Goal: Task Accomplishment & Management: Manage account settings

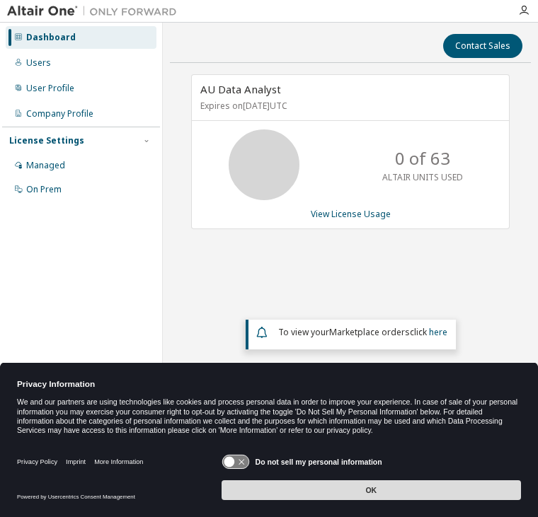
click at [393, 490] on button "OK" at bounding box center [370, 490] width 299 height 20
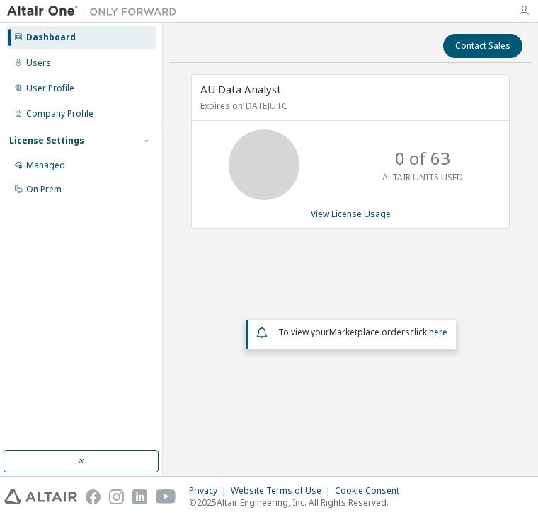
click at [523, 11] on icon "button" at bounding box center [523, 10] width 11 height 11
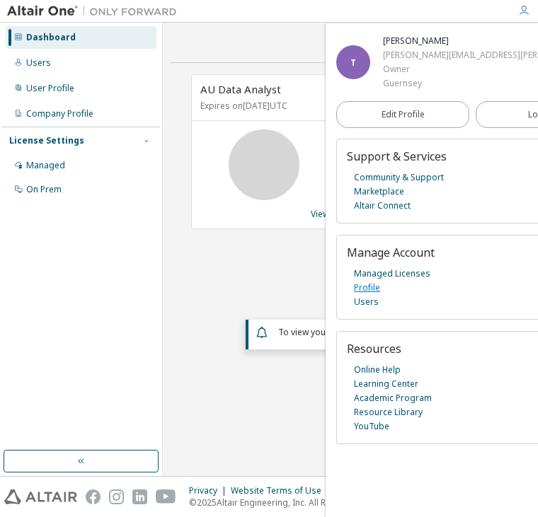
click at [357, 292] on link "Profile" at bounding box center [367, 288] width 26 height 14
click at [416, 273] on link "Managed Licenses" at bounding box center [392, 274] width 76 height 14
click at [377, 271] on link "Managed Licenses" at bounding box center [392, 274] width 76 height 14
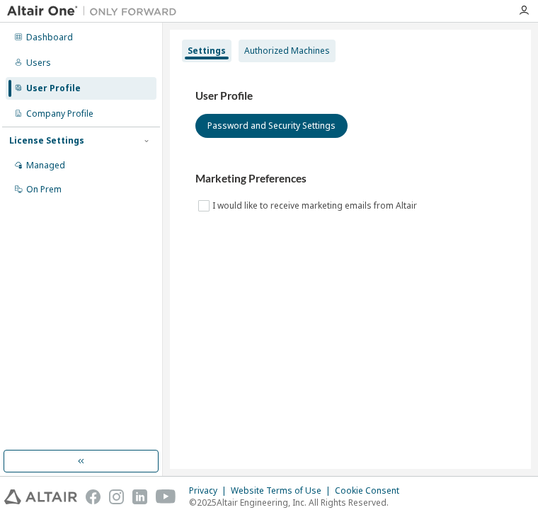
click at [311, 49] on div "Authorized Machines" at bounding box center [287, 50] width 86 height 11
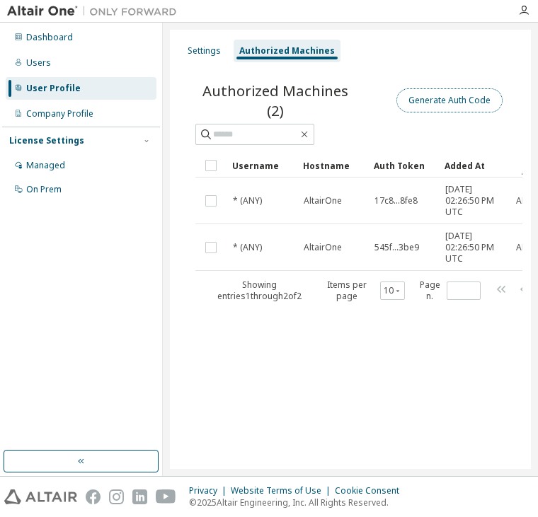
click at [473, 93] on button "Generate Auth Code" at bounding box center [449, 100] width 106 height 24
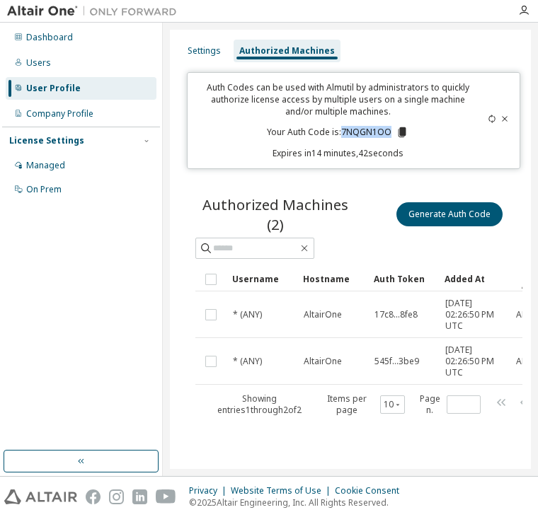
drag, startPoint x: 342, startPoint y: 131, endPoint x: 393, endPoint y: 132, distance: 50.9
click at [393, 132] on p "Your Auth Code is: 7NQGN1OO" at bounding box center [337, 132] width 141 height 13
copy p "7NQGN1OO"
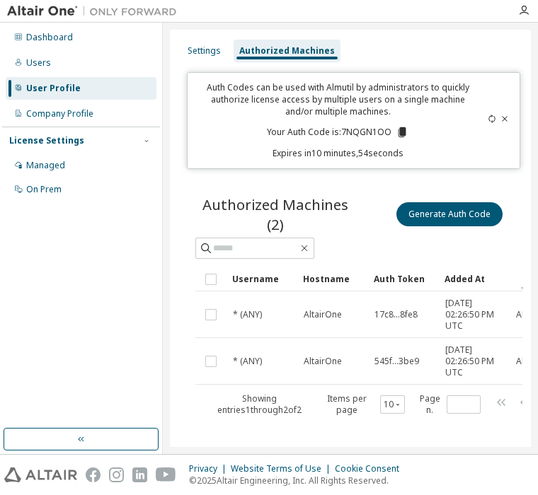
click at [399, 132] on icon at bounding box center [402, 132] width 8 height 10
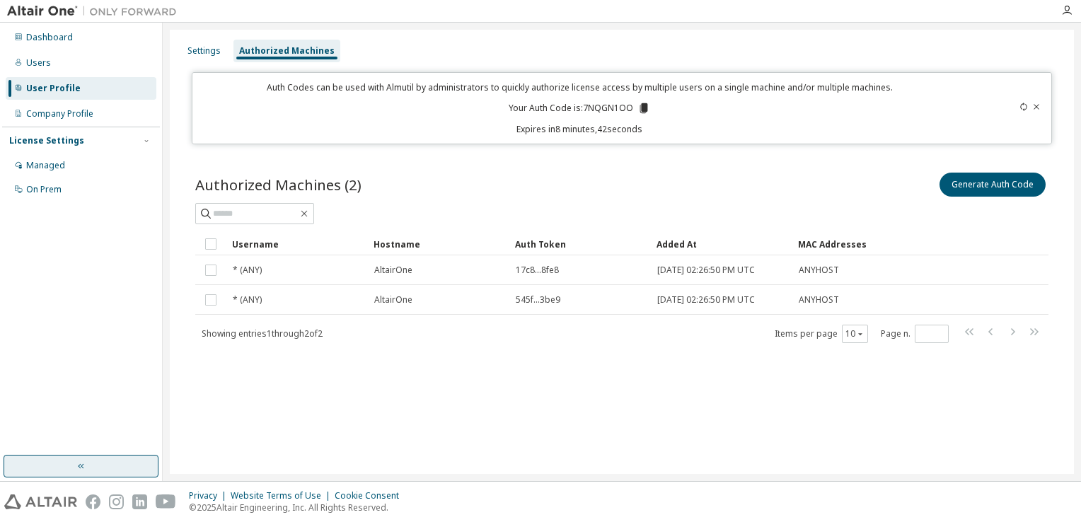
click at [79, 459] on button "button" at bounding box center [81, 466] width 155 height 23
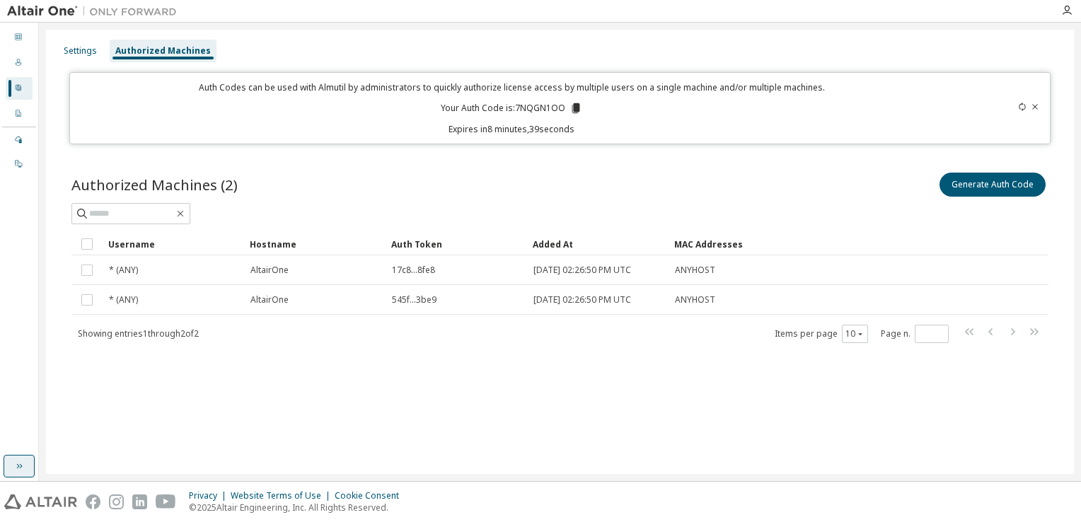
click at [18, 466] on icon "button" at bounding box center [18, 465] width 11 height 11
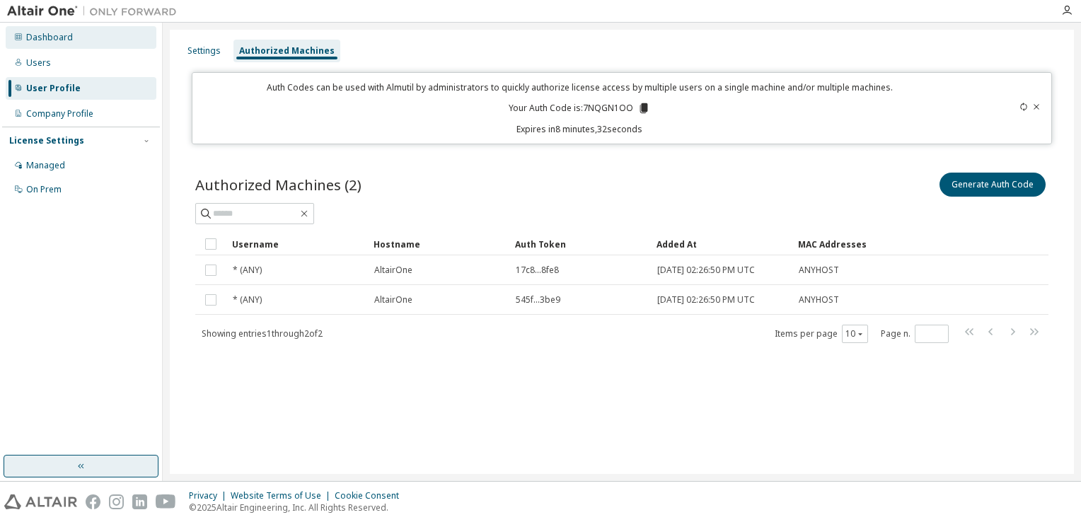
click at [18, 36] on icon at bounding box center [18, 37] width 8 height 8
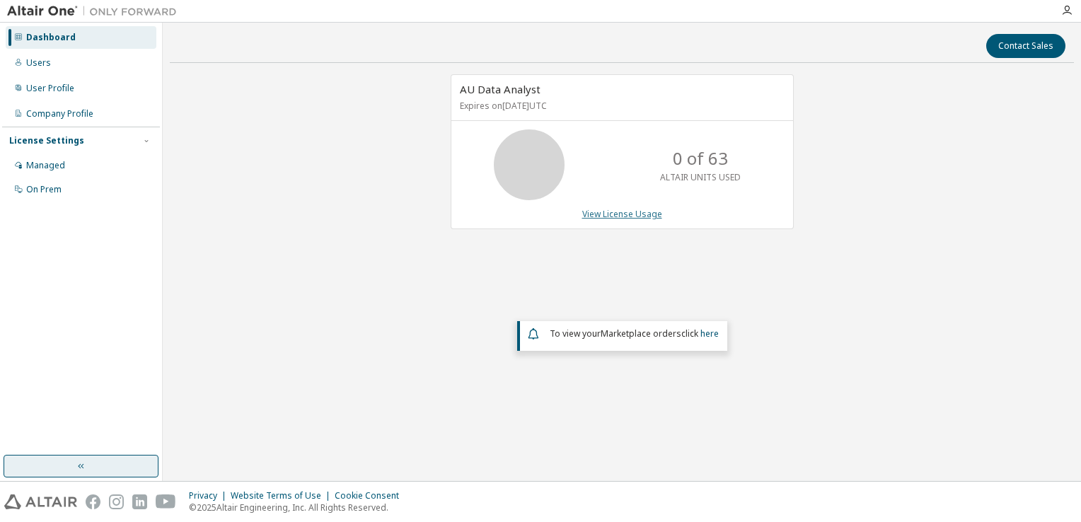
click at [537, 212] on link "View License Usage" at bounding box center [622, 214] width 80 height 12
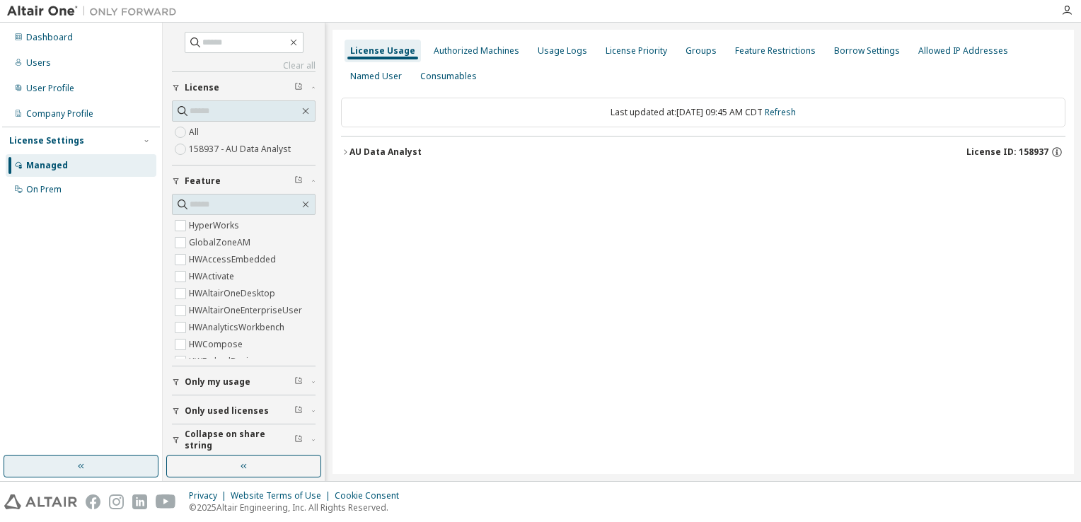
click at [209, 412] on span "Only used licenses" at bounding box center [227, 410] width 84 height 11
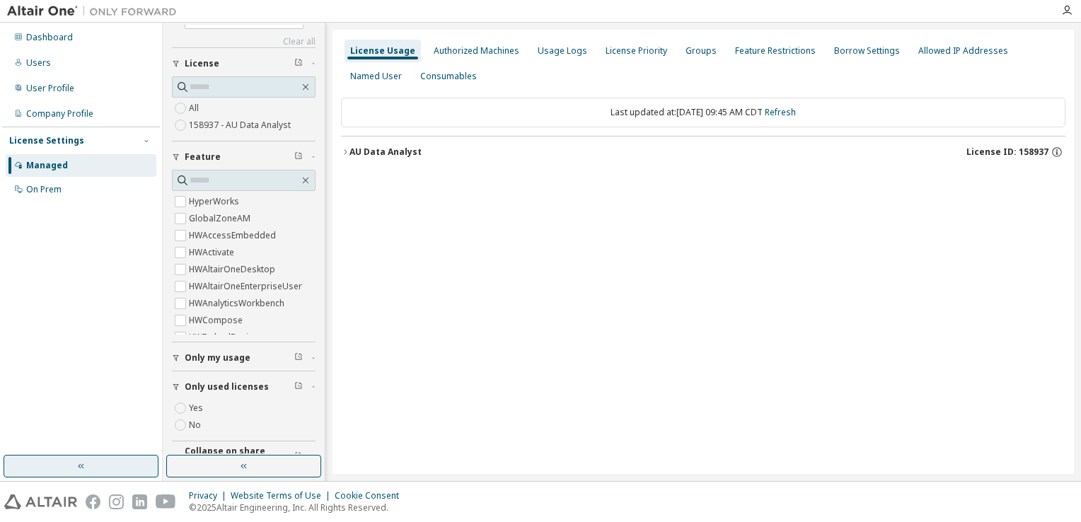
scroll to position [45, 0]
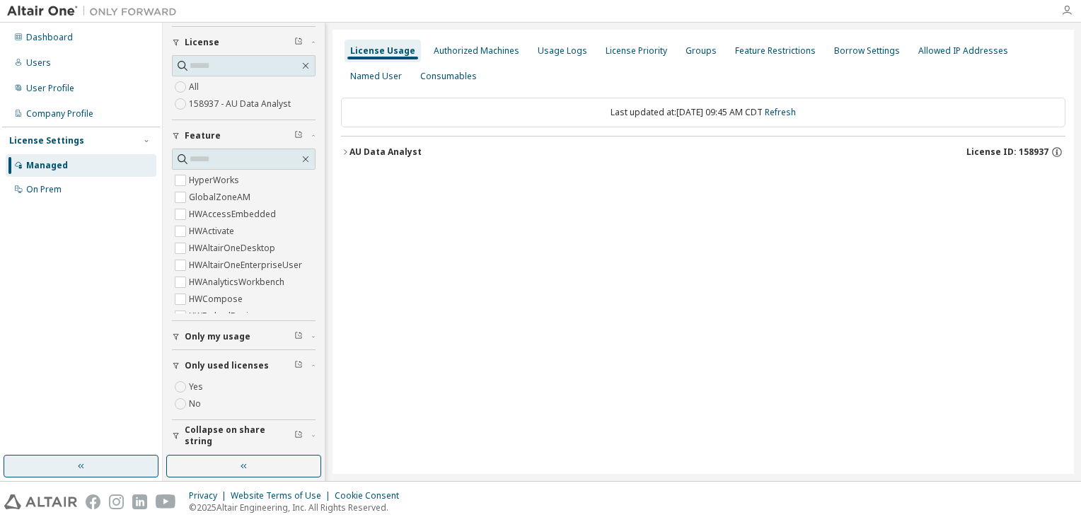
click at [537, 16] on icon "button" at bounding box center [1066, 10] width 11 height 11
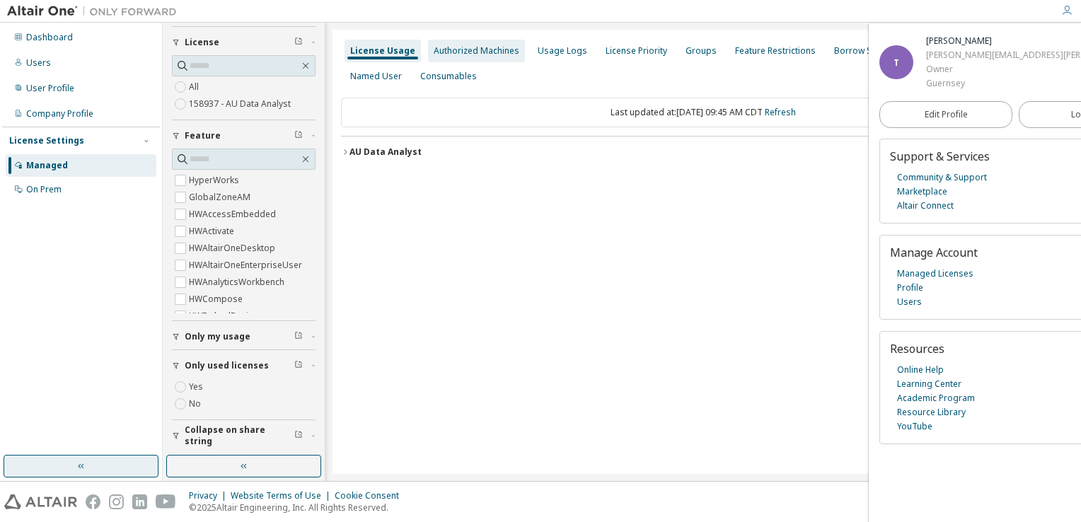
click at [448, 41] on div "Authorized Machines" at bounding box center [476, 51] width 97 height 23
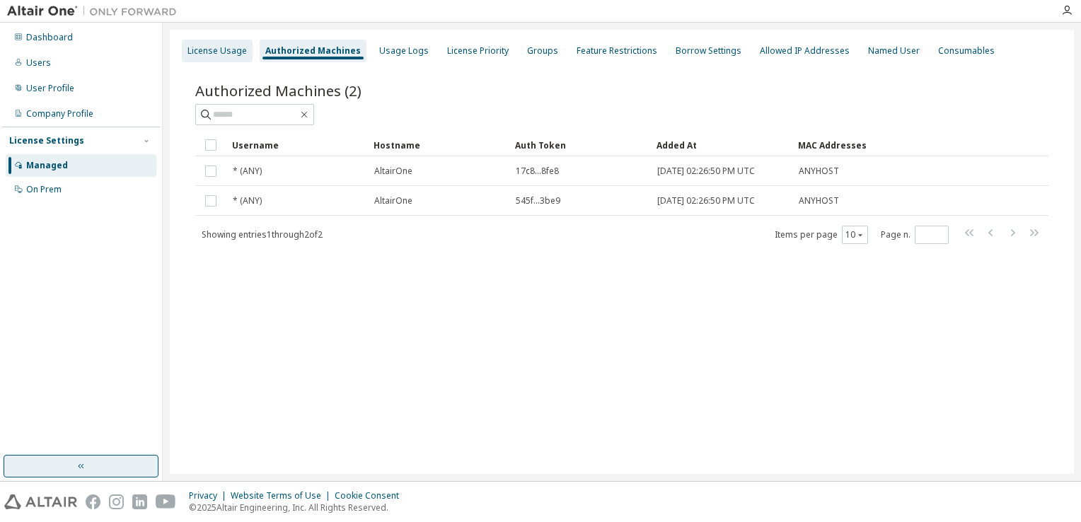
click at [203, 44] on div "License Usage" at bounding box center [217, 51] width 71 height 23
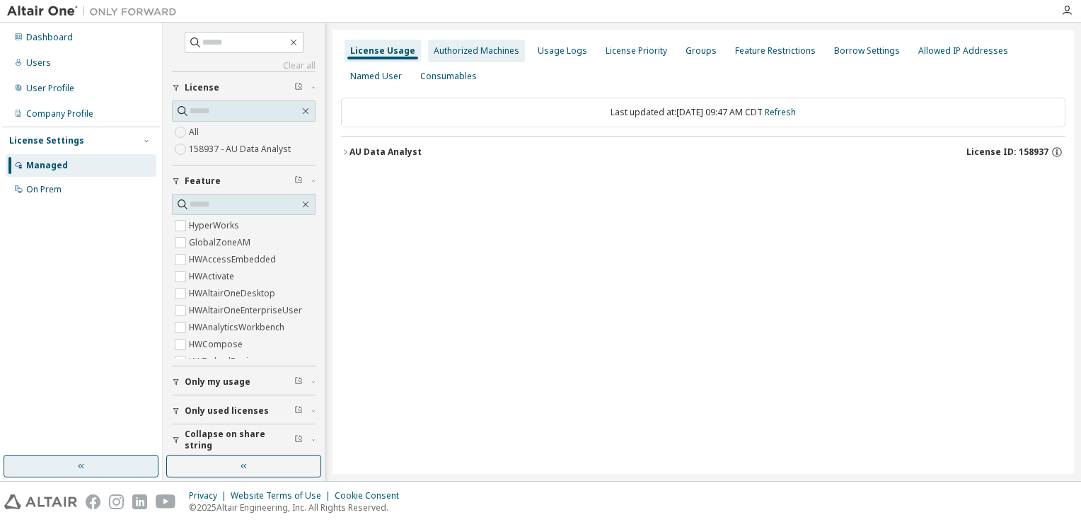
click at [491, 57] on div "Authorized Machines" at bounding box center [476, 51] width 97 height 23
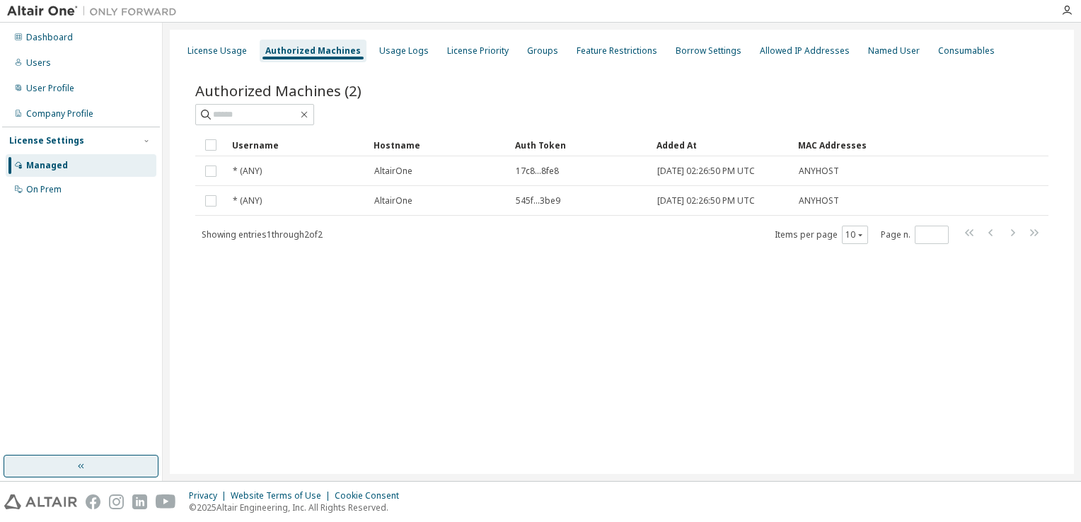
click at [386, 65] on div "Authorized Machines (2) Clear Load Save Save As Field Operator Value Select fil…" at bounding box center [621, 173] width 887 height 218
click at [395, 58] on div "Usage Logs" at bounding box center [403, 51] width 61 height 23
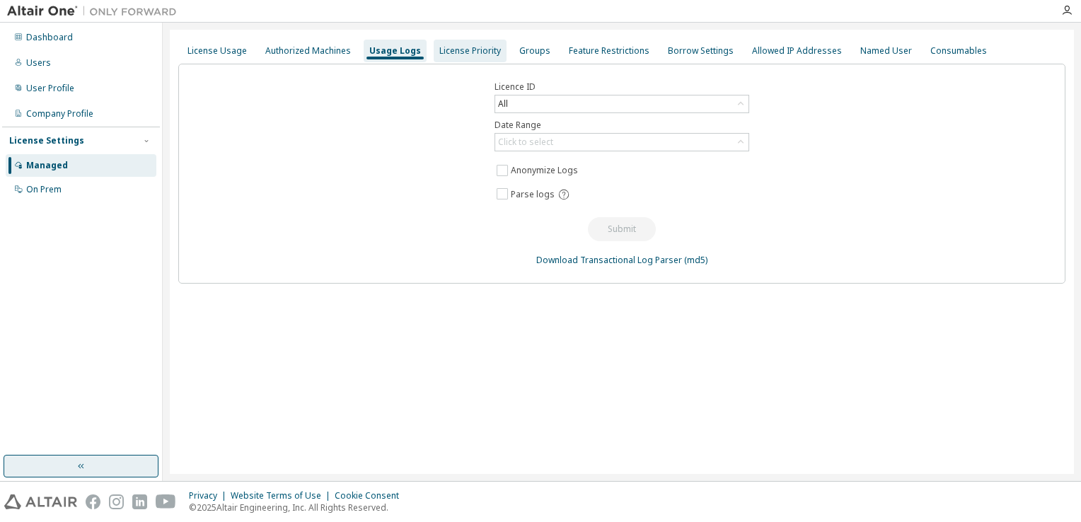
click at [467, 49] on div "License Priority" at bounding box center [470, 50] width 62 height 11
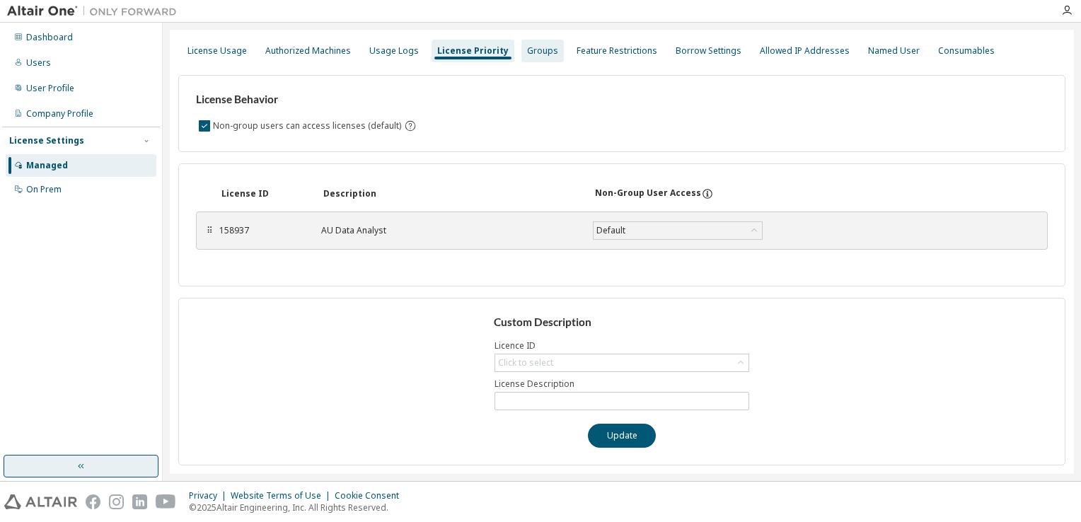
click at [521, 41] on div "Groups" at bounding box center [542, 51] width 42 height 23
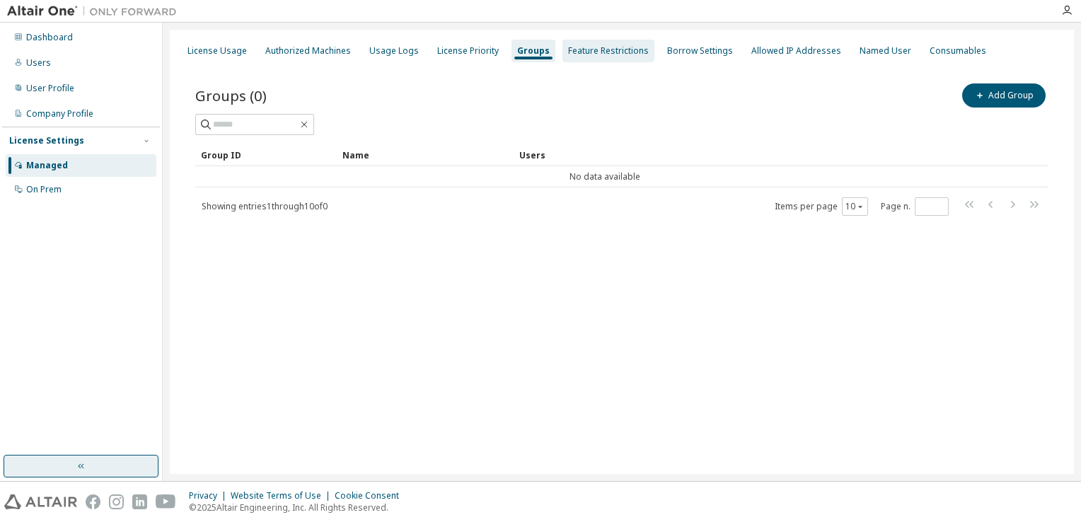
click at [537, 54] on div "Feature Restrictions" at bounding box center [608, 50] width 81 height 11
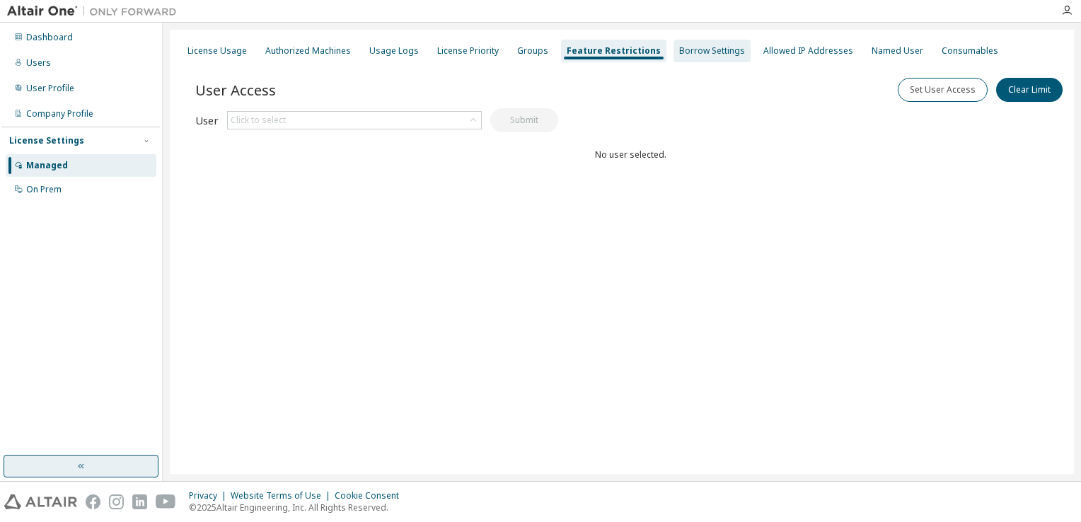
click at [537, 49] on div "Borrow Settings" at bounding box center [711, 51] width 77 height 23
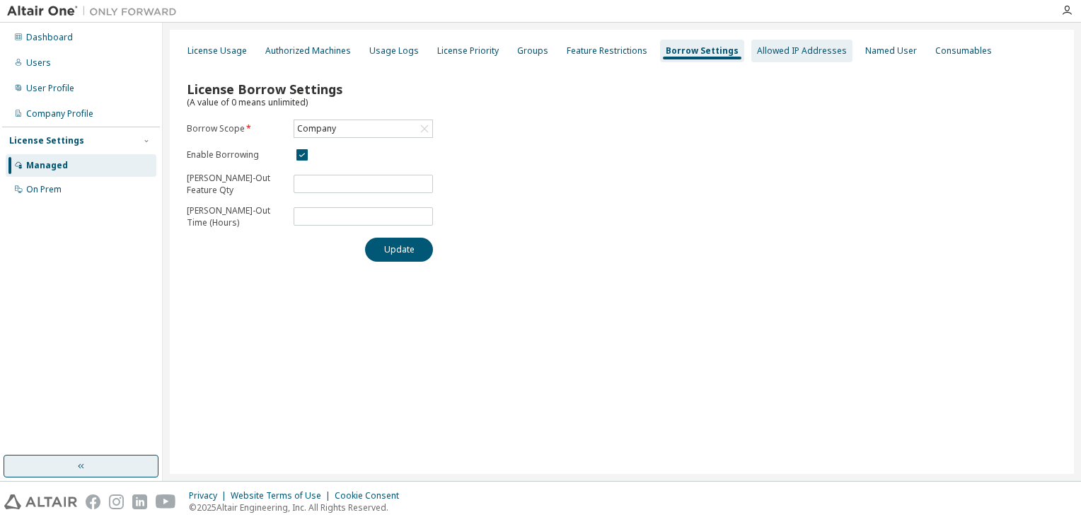
click at [537, 45] on div "Allowed IP Addresses" at bounding box center [802, 50] width 90 height 11
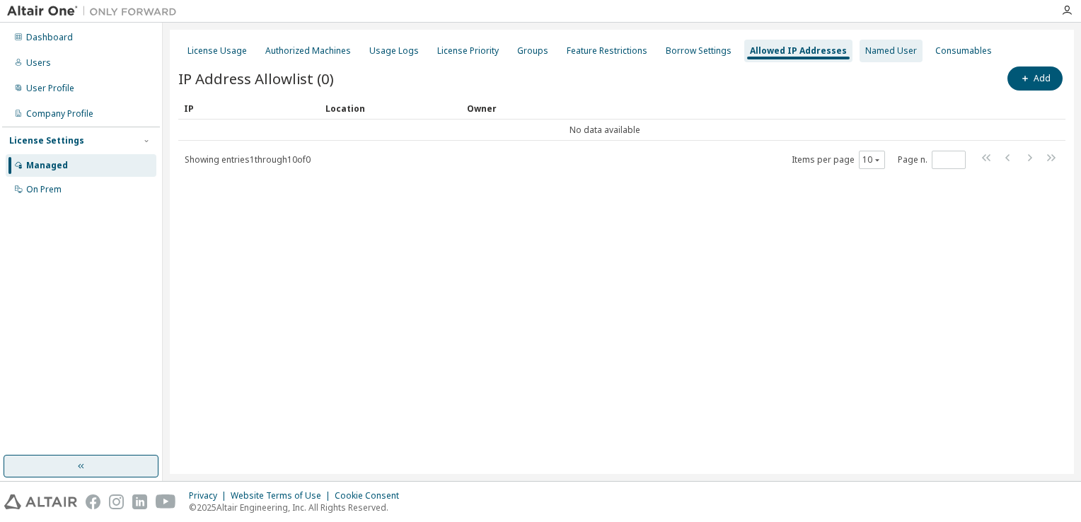
click at [537, 50] on div "Named User" at bounding box center [891, 50] width 52 height 11
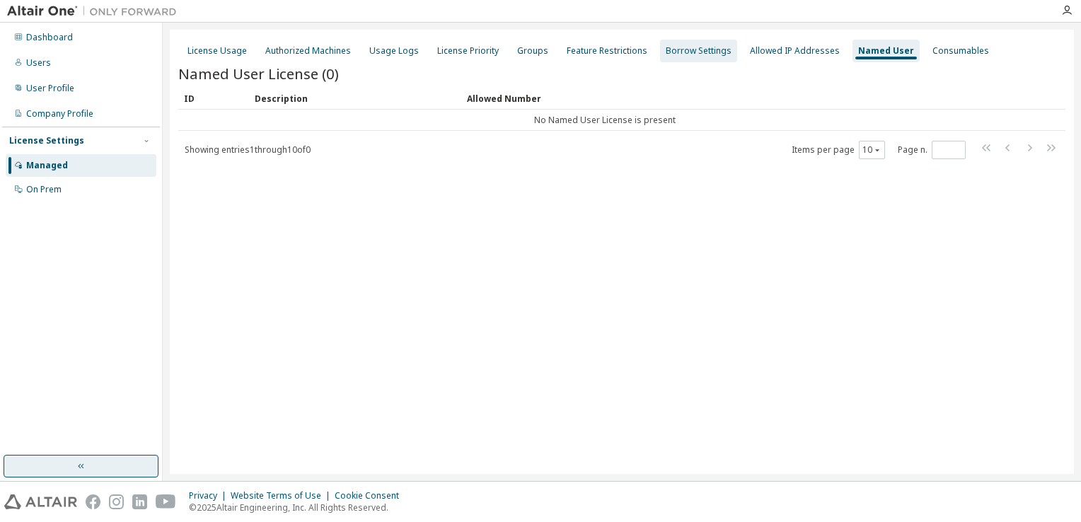
click at [537, 46] on div "Borrow Settings" at bounding box center [699, 50] width 66 height 11
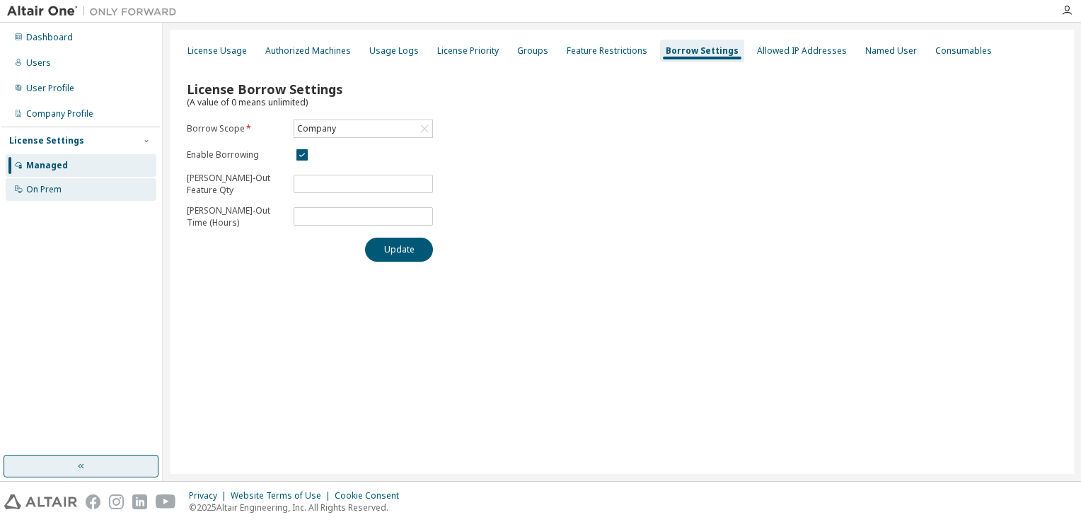
click at [87, 192] on div "On Prem" at bounding box center [81, 189] width 151 height 23
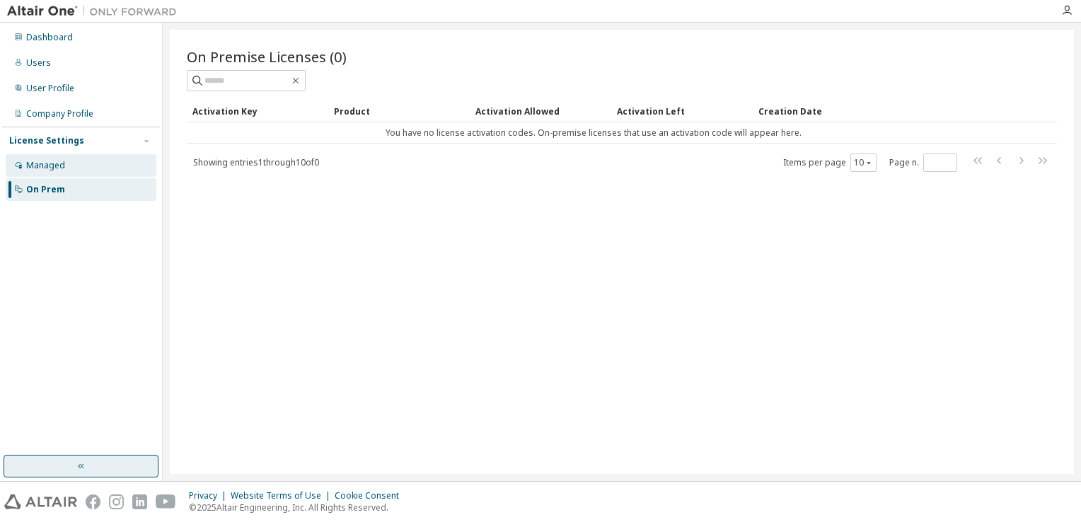
click at [90, 167] on div "Managed" at bounding box center [81, 165] width 151 height 23
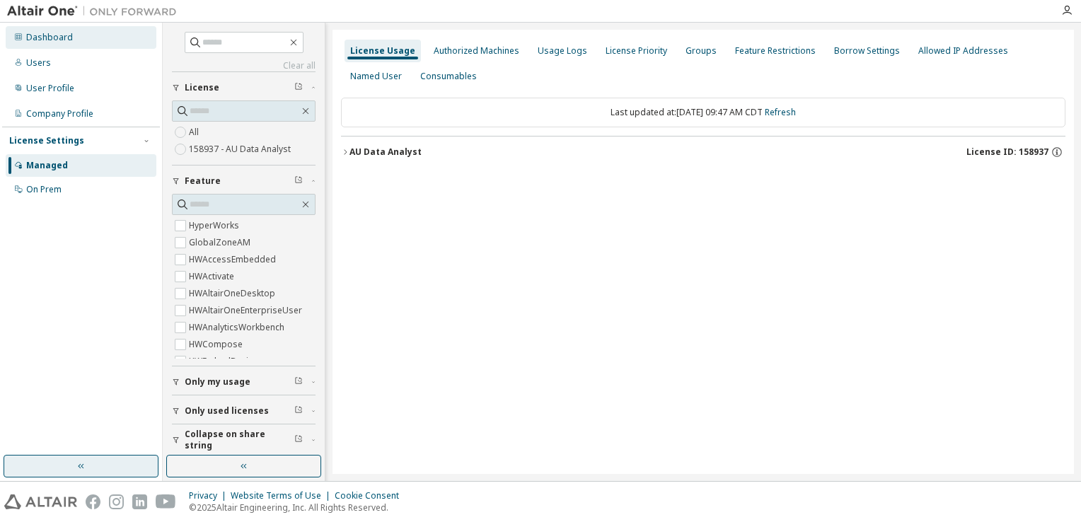
click at [93, 42] on div "Dashboard" at bounding box center [81, 37] width 151 height 23
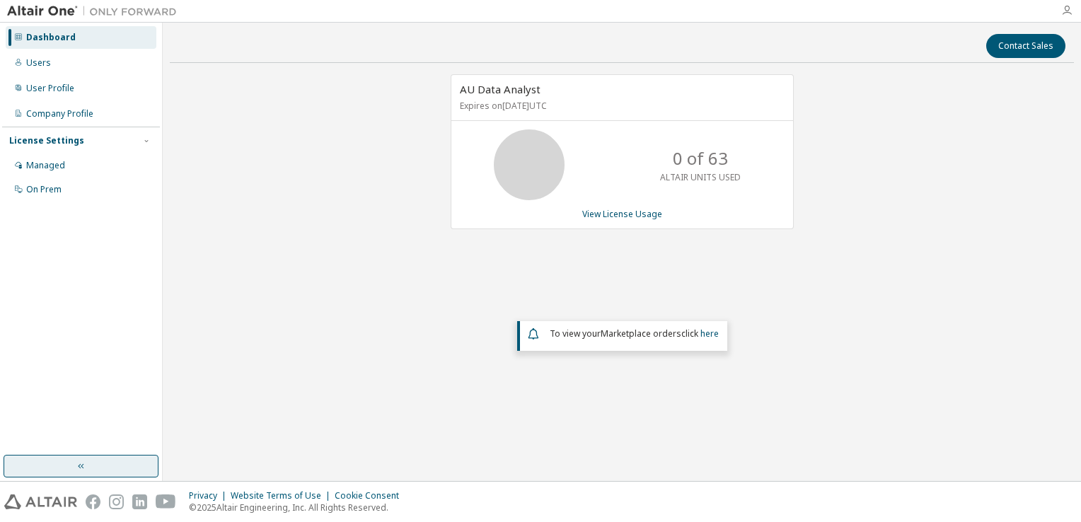
click at [537, 14] on icon "button" at bounding box center [1066, 10] width 11 height 11
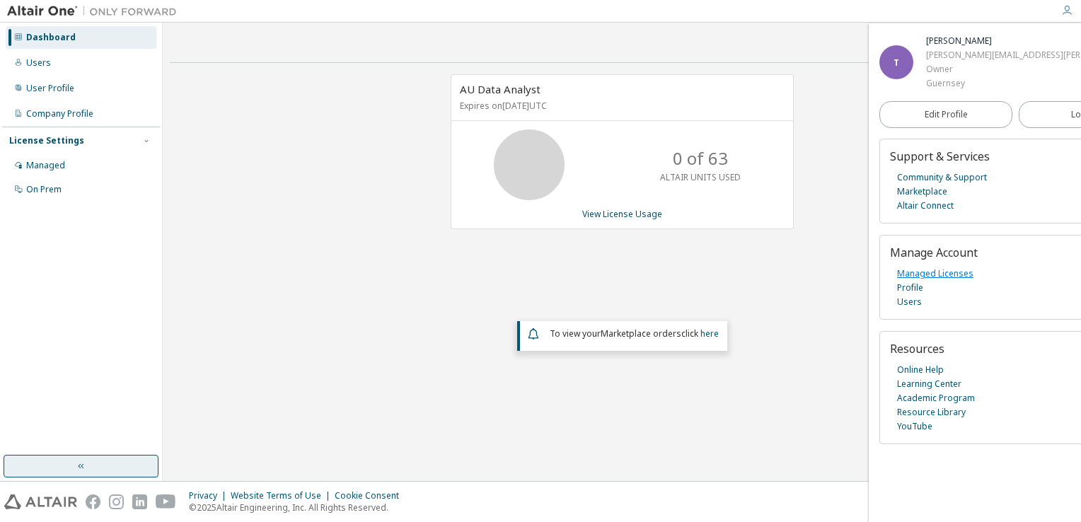
click at [537, 273] on link "Managed Licenses" at bounding box center [935, 274] width 76 height 14
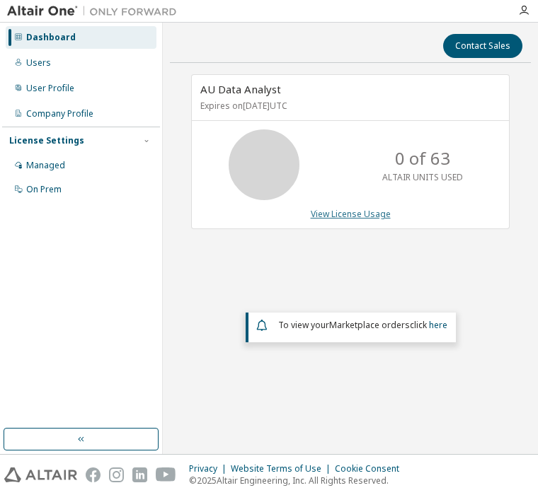
click at [328, 211] on link "View License Usage" at bounding box center [351, 214] width 80 height 12
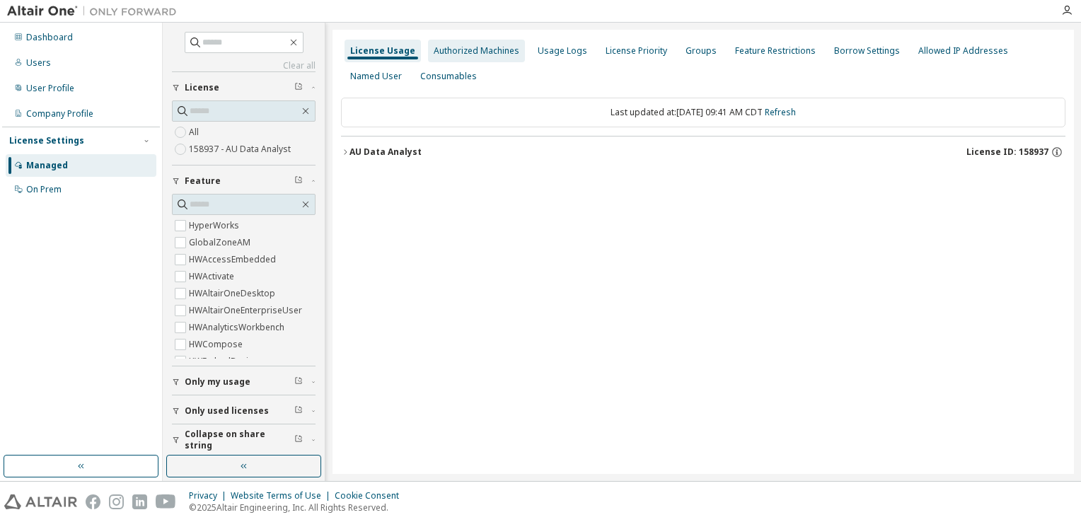
click at [477, 44] on div "Authorized Machines" at bounding box center [476, 51] width 97 height 23
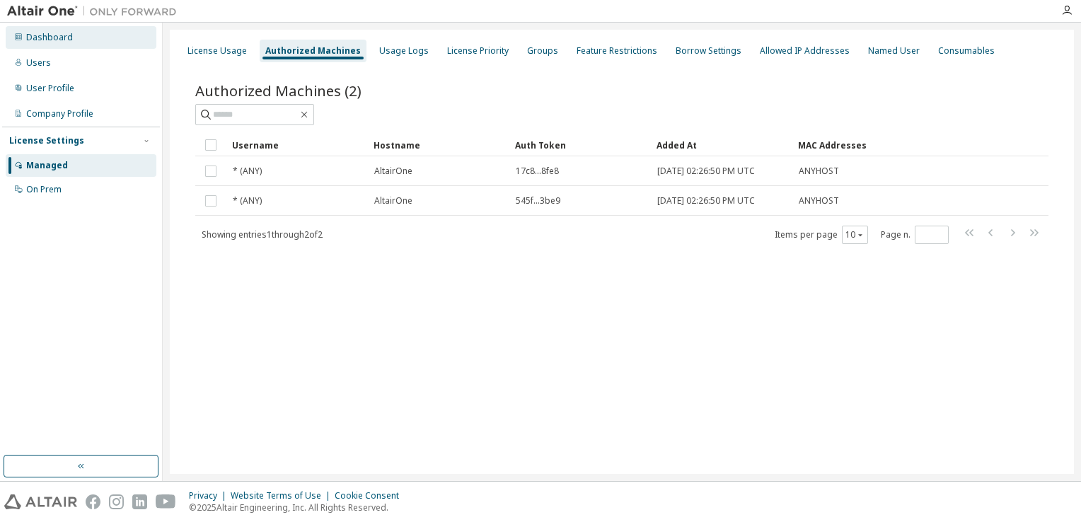
click at [62, 37] on div "Dashboard" at bounding box center [49, 37] width 47 height 11
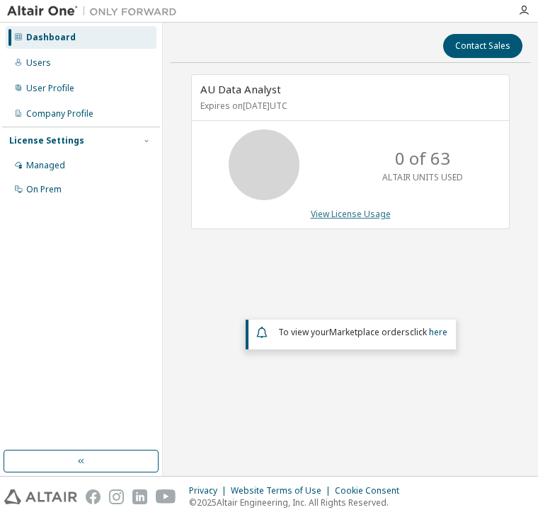
click at [368, 215] on link "View License Usage" at bounding box center [351, 214] width 80 height 12
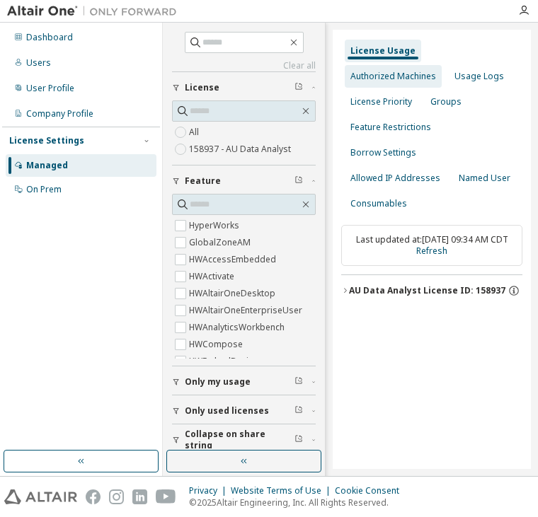
click at [441, 65] on div "Authorized Machines" at bounding box center [392, 76] width 97 height 23
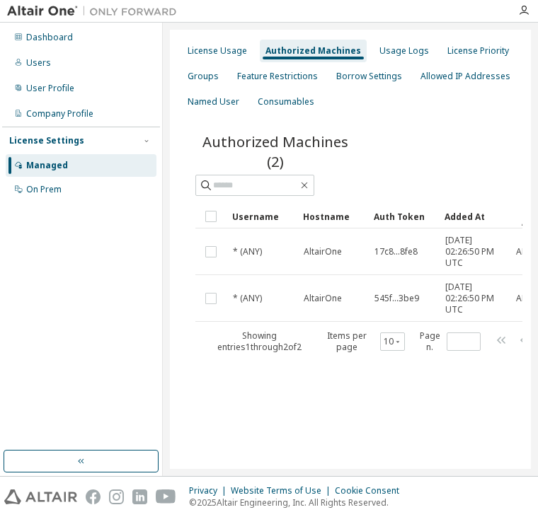
click at [57, 158] on div "Managed" at bounding box center [81, 165] width 151 height 23
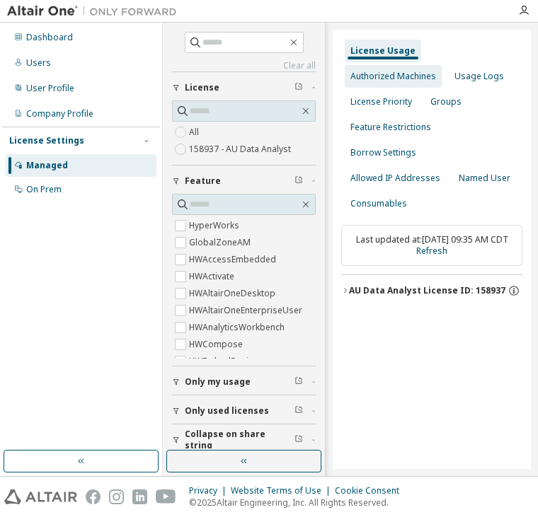
click at [441, 65] on div "Authorized Machines" at bounding box center [392, 76] width 97 height 23
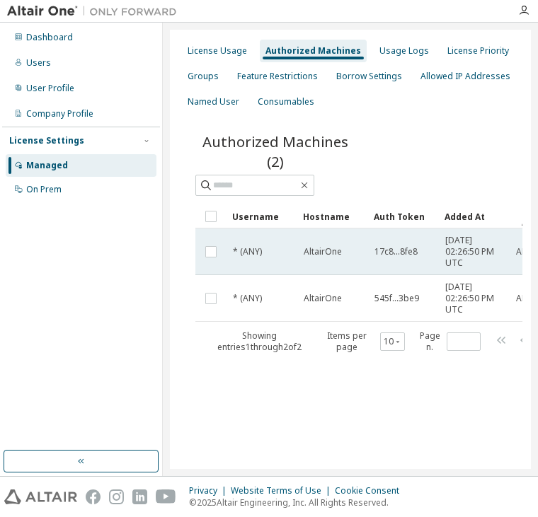
click at [320, 253] on span "AltairOne" at bounding box center [322, 251] width 38 height 11
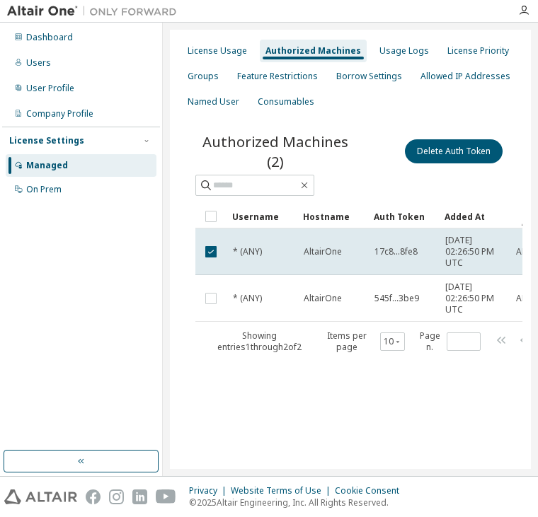
click at [320, 253] on span "AltairOne" at bounding box center [322, 251] width 38 height 11
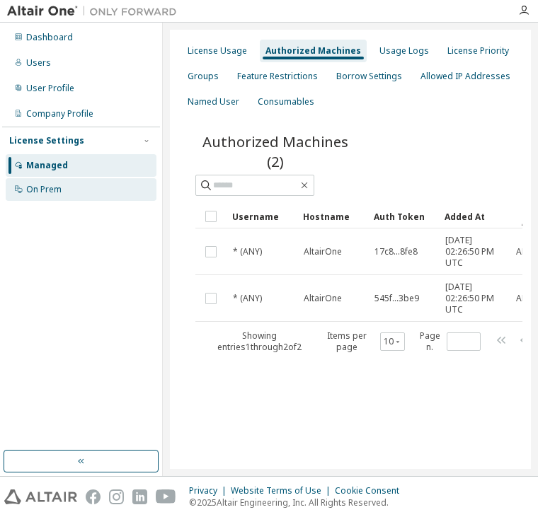
click at [87, 186] on div "On Prem" at bounding box center [81, 189] width 151 height 23
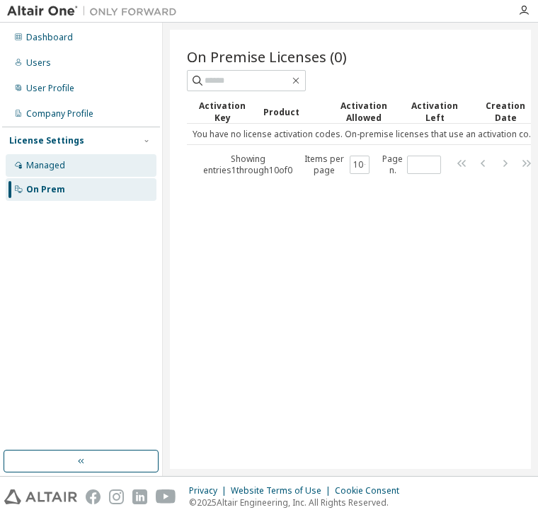
click at [74, 168] on div "Managed" at bounding box center [81, 165] width 151 height 23
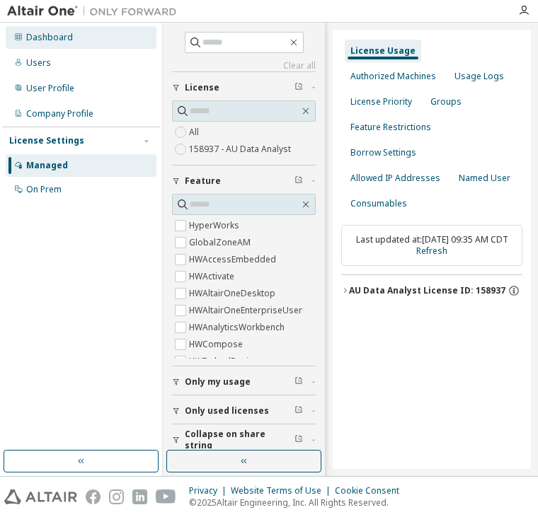
click at [59, 40] on div "Dashboard" at bounding box center [49, 37] width 47 height 11
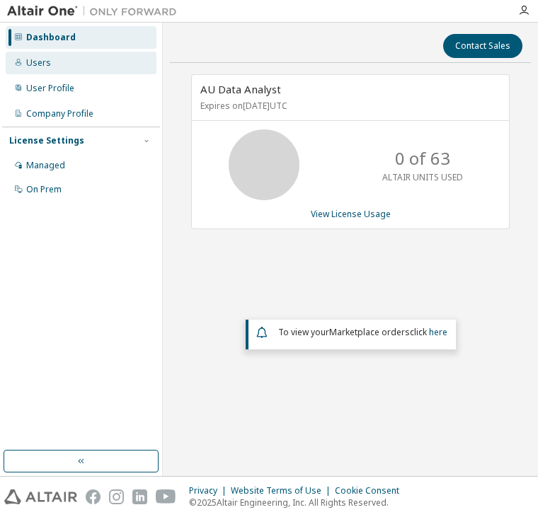
click at [54, 59] on div "Users" at bounding box center [81, 63] width 151 height 23
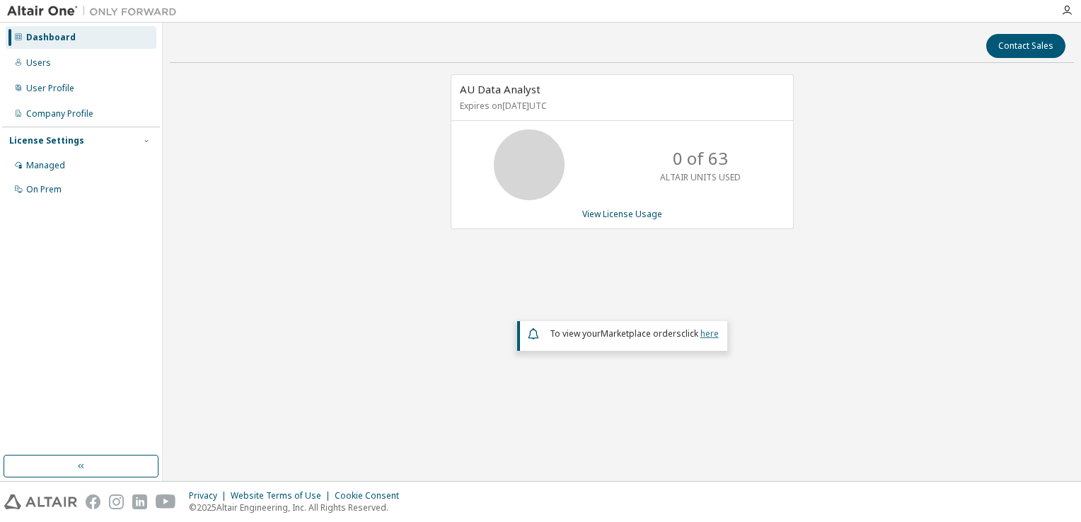
click at [707, 330] on link "here" at bounding box center [709, 334] width 18 height 12
click at [75, 166] on div "Managed" at bounding box center [81, 165] width 151 height 23
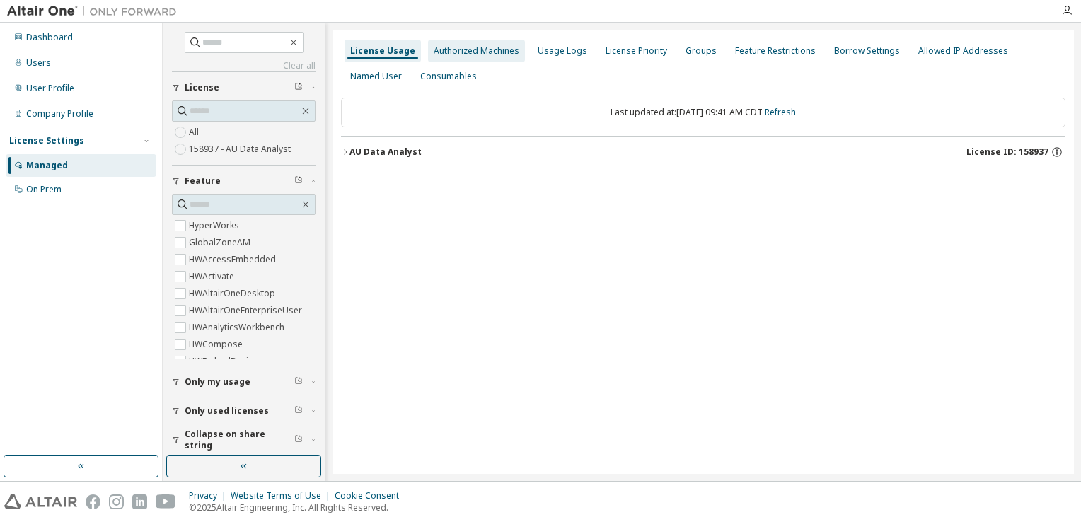
click at [468, 53] on div "Authorized Machines" at bounding box center [477, 50] width 86 height 11
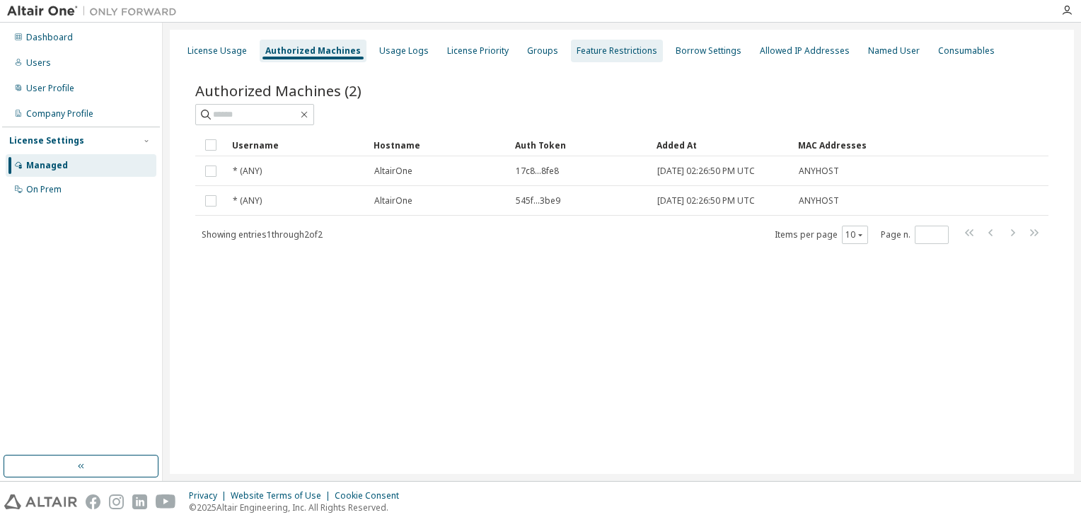
click at [585, 54] on div "Feature Restrictions" at bounding box center [616, 50] width 81 height 11
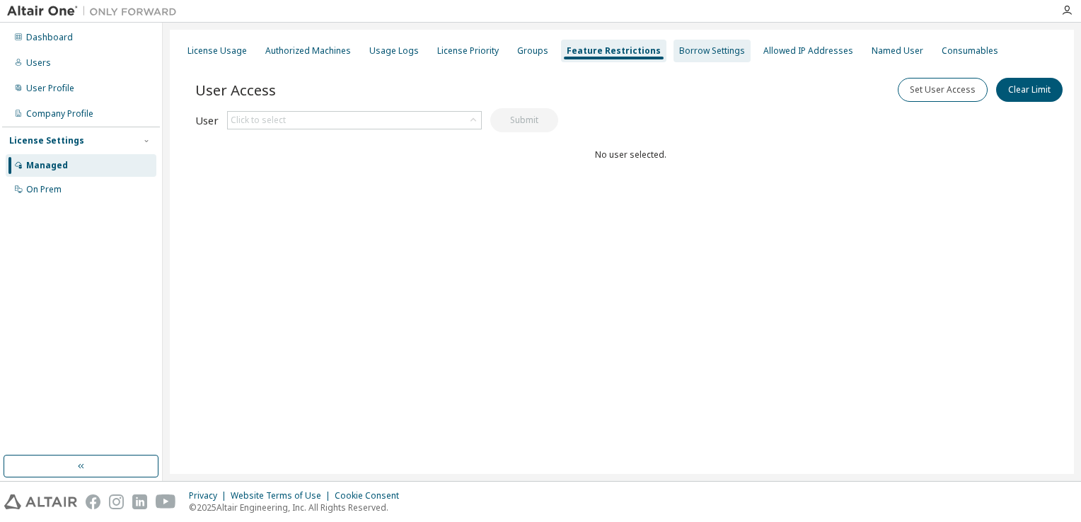
click at [681, 54] on div "Borrow Settings" at bounding box center [712, 50] width 66 height 11
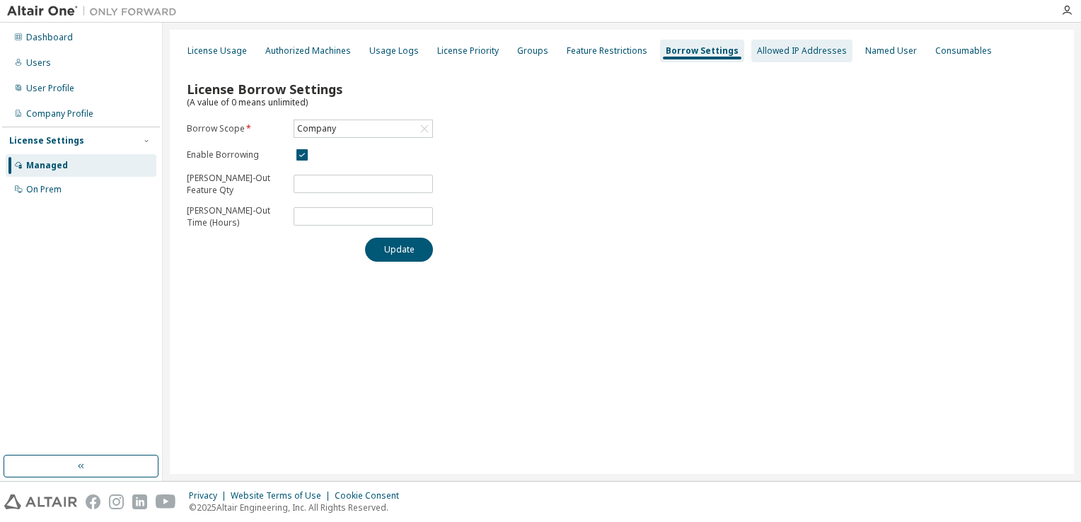
click at [780, 51] on div "Allowed IP Addresses" at bounding box center [802, 50] width 90 height 11
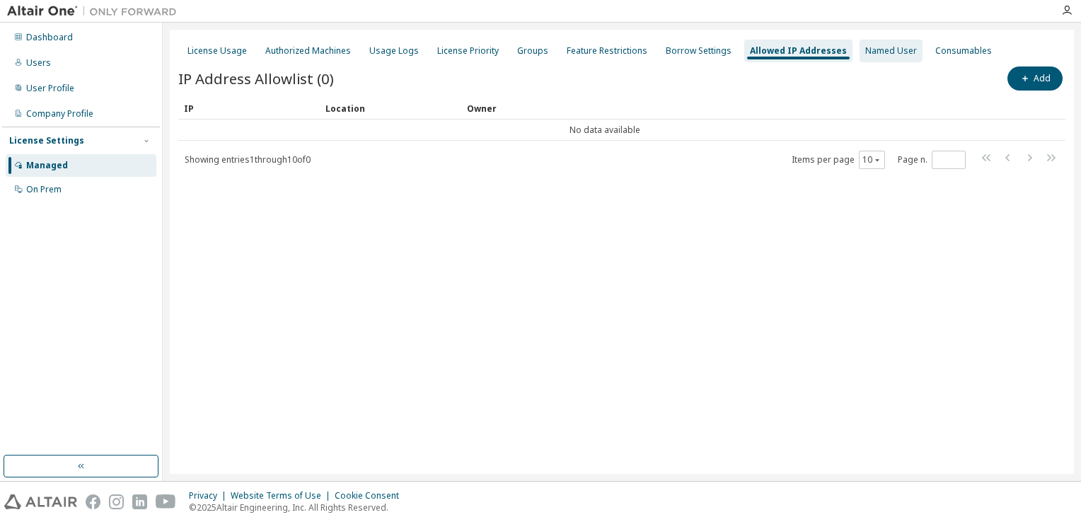
click at [867, 49] on div "Named User" at bounding box center [891, 50] width 52 height 11
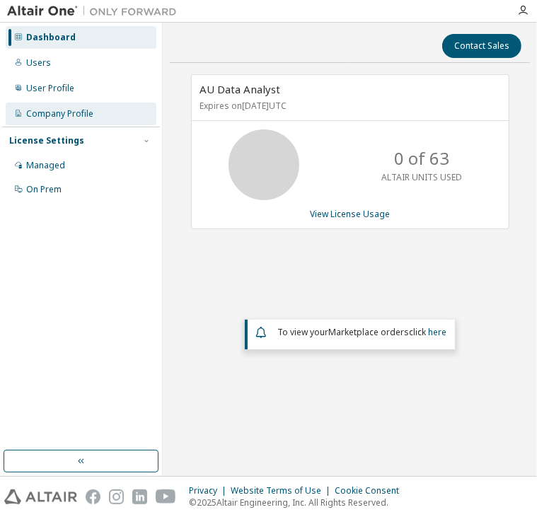
click at [68, 121] on div "Company Profile" at bounding box center [81, 114] width 151 height 23
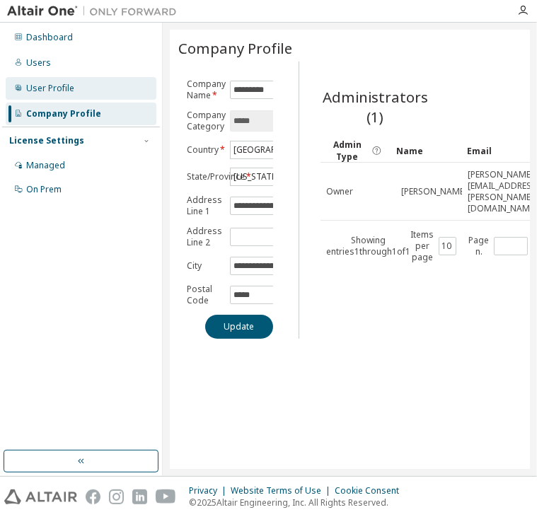
click at [48, 81] on div "User Profile" at bounding box center [81, 88] width 151 height 23
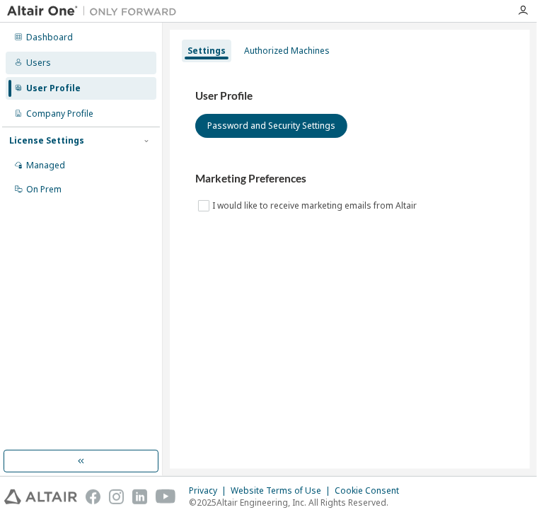
click at [46, 60] on div "Users" at bounding box center [38, 62] width 25 height 11
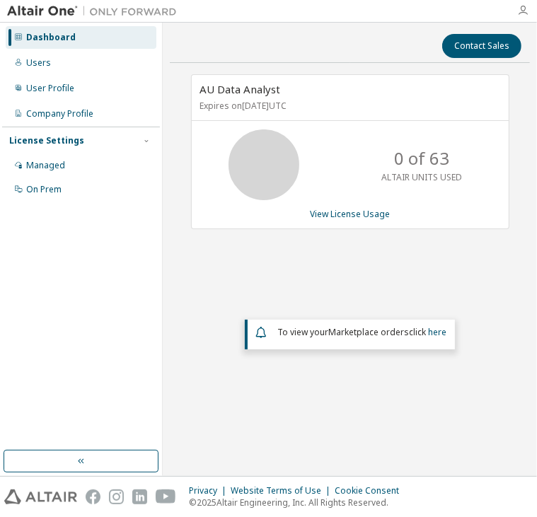
click at [520, 14] on icon "button" at bounding box center [522, 10] width 11 height 11
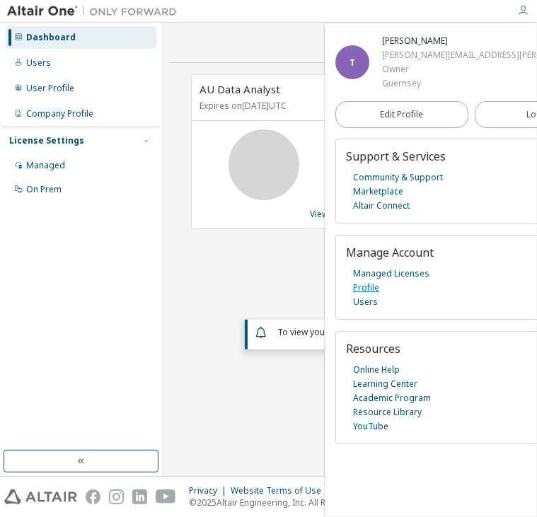
click at [374, 291] on link "Profile" at bounding box center [366, 288] width 26 height 14
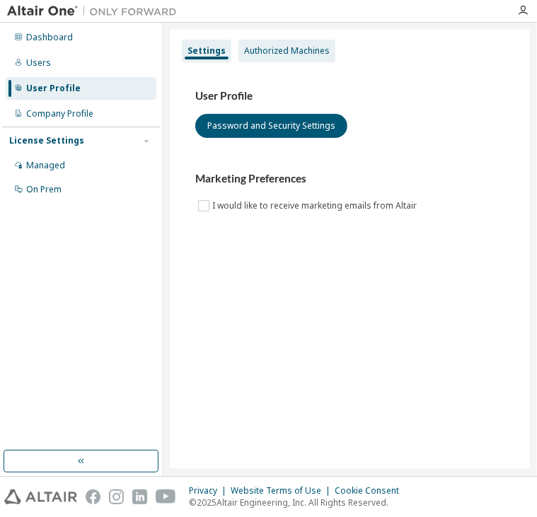
click at [300, 45] on div "Authorized Machines" at bounding box center [287, 50] width 86 height 11
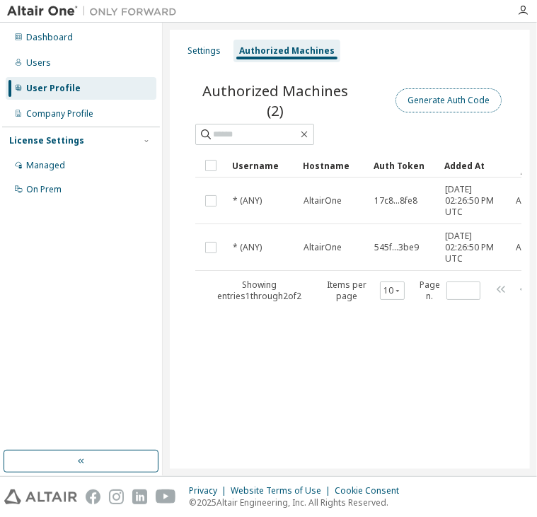
click at [428, 107] on button "Generate Auth Code" at bounding box center [448, 100] width 106 height 24
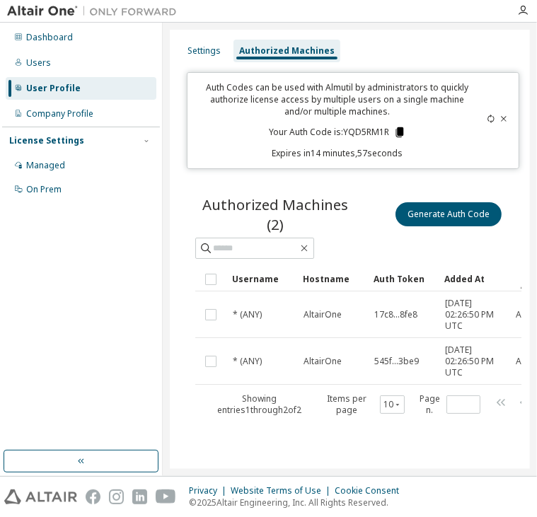
click at [399, 129] on icon at bounding box center [400, 132] width 8 height 10
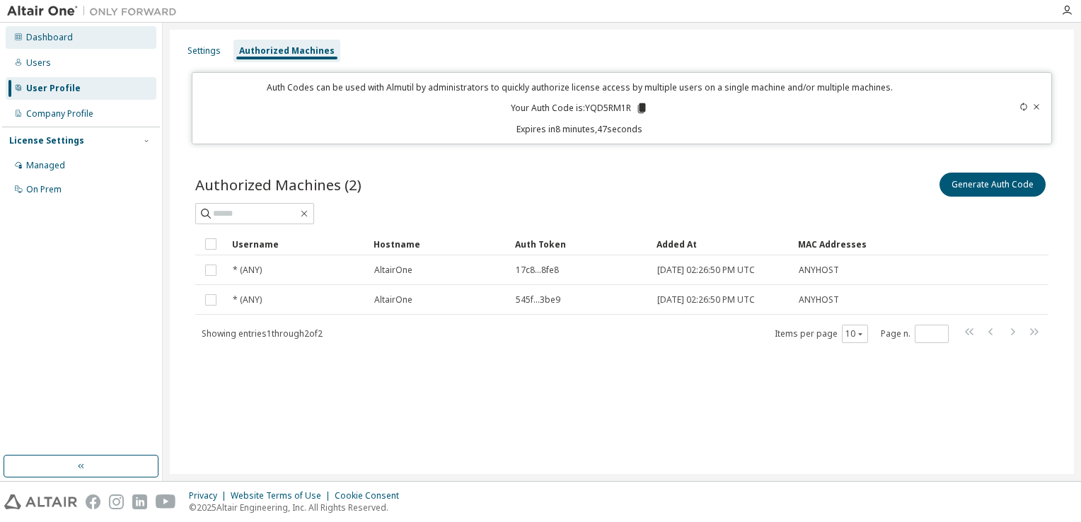
click at [81, 45] on div "Dashboard" at bounding box center [81, 37] width 151 height 23
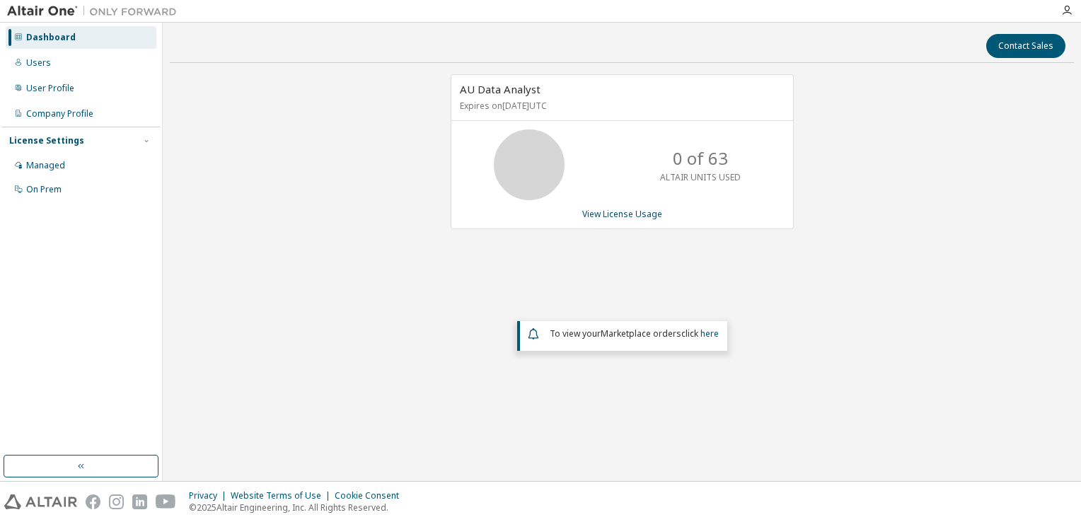
click at [29, 35] on div "Dashboard" at bounding box center [51, 37] width 50 height 11
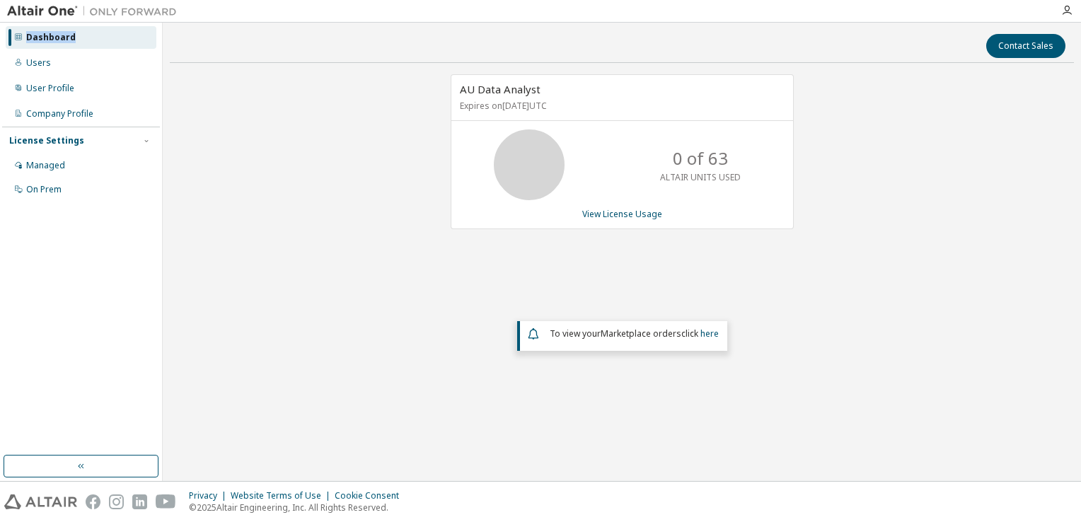
click at [29, 35] on div "Dashboard" at bounding box center [51, 37] width 50 height 11
click at [319, 170] on div "AU Data Analyst Expires on October 15, 2025 UTC 0 of 63 ALTAIR UNITS USED View …" at bounding box center [622, 244] width 904 height 340
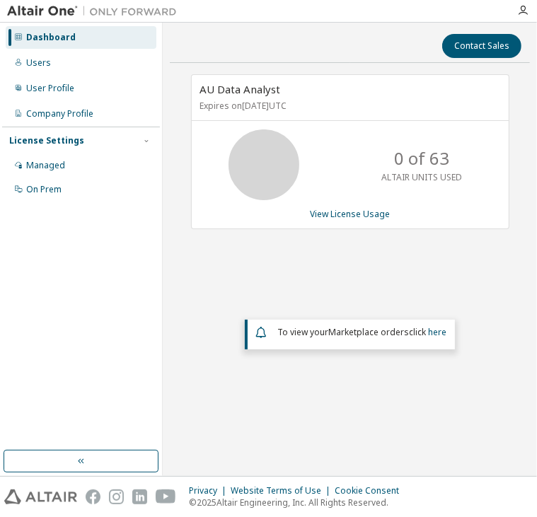
click at [1, 292] on div "Dashboard Users User Profile Company Profile License Settings Managed On Prem" at bounding box center [81, 249] width 163 height 453
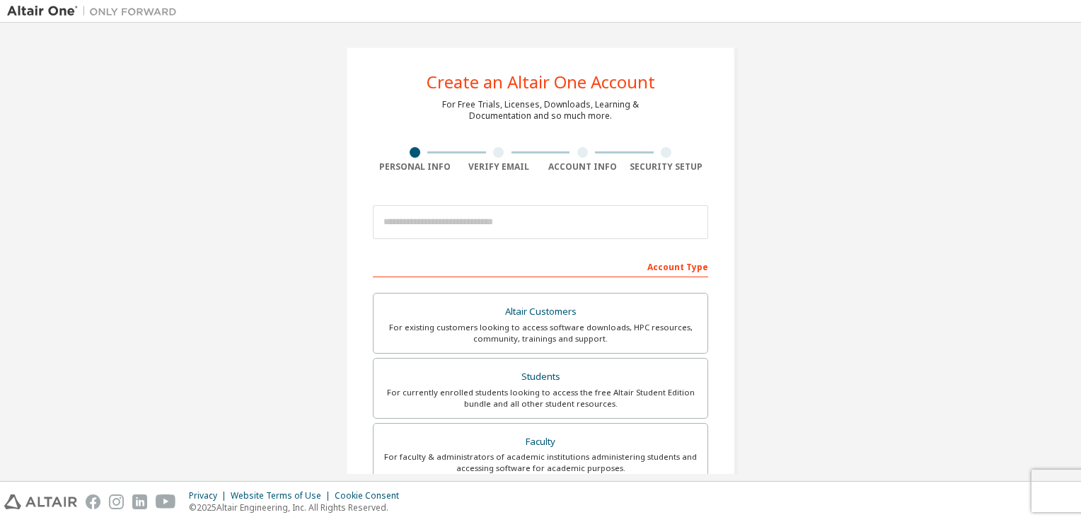
click at [277, 314] on div "Create an Altair One Account For Free Trials, Licenses, Downloads, Learning & D…" at bounding box center [540, 404] width 1067 height 749
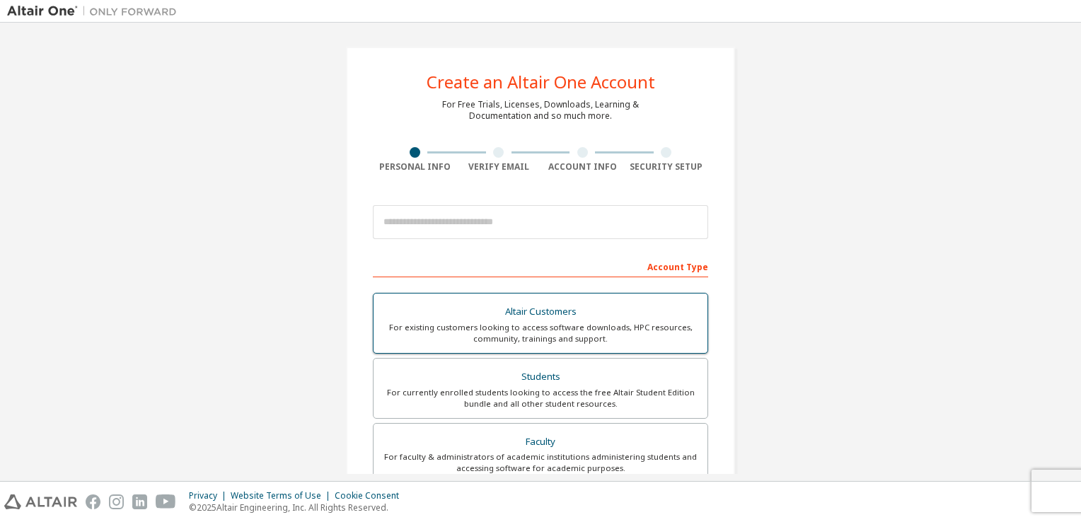
click at [410, 334] on div "For existing customers looking to access software downloads, HPC resources, com…" at bounding box center [540, 333] width 317 height 23
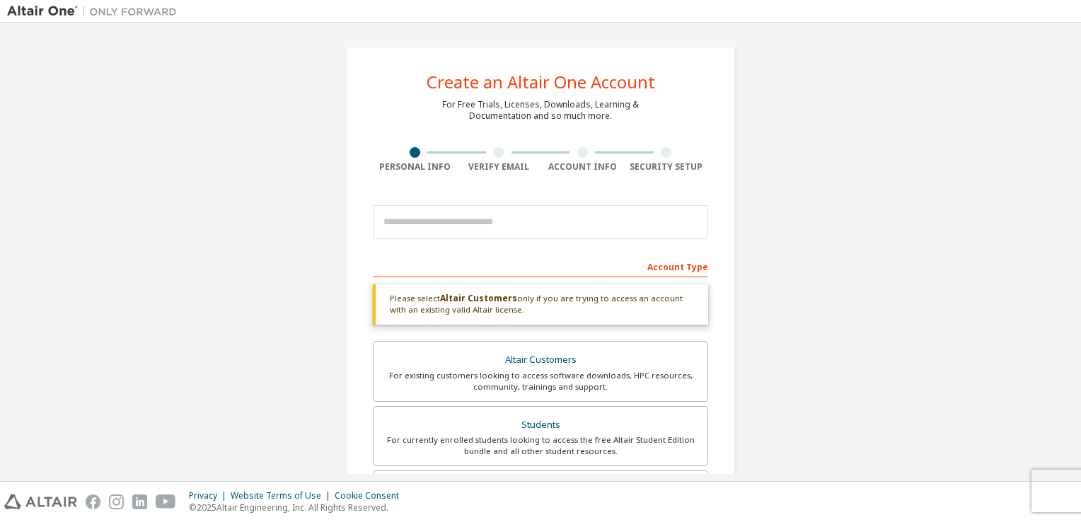
scroll to position [1, 0]
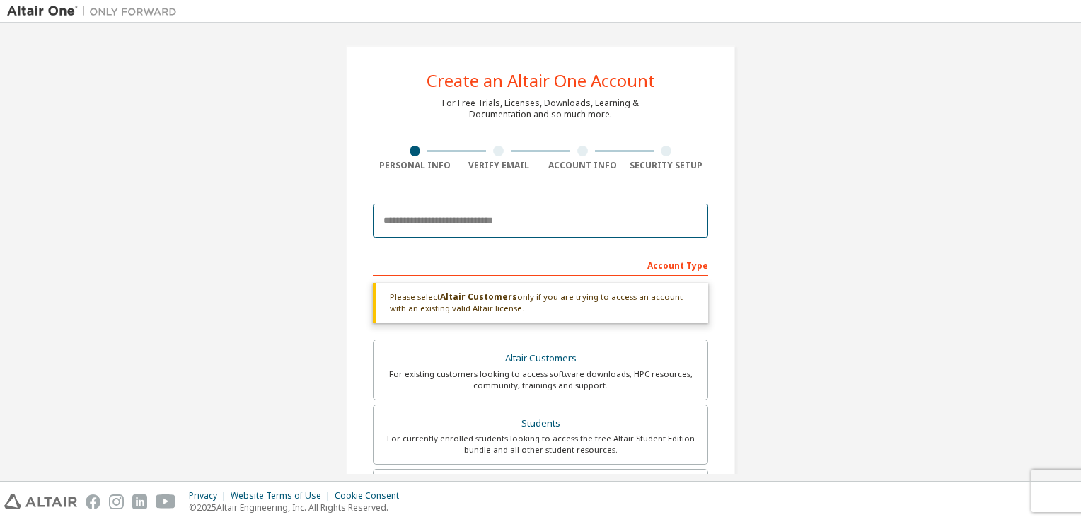
click at [444, 221] on input "email" at bounding box center [540, 221] width 335 height 34
type input "**********"
type input "****"
type input "*******"
type input "********"
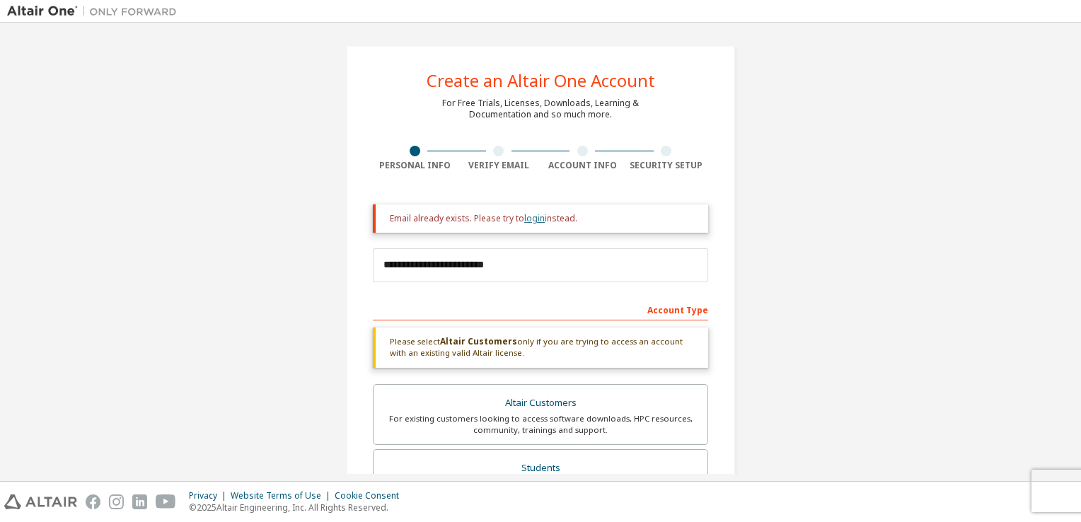
click at [531, 220] on link "login" at bounding box center [534, 218] width 21 height 12
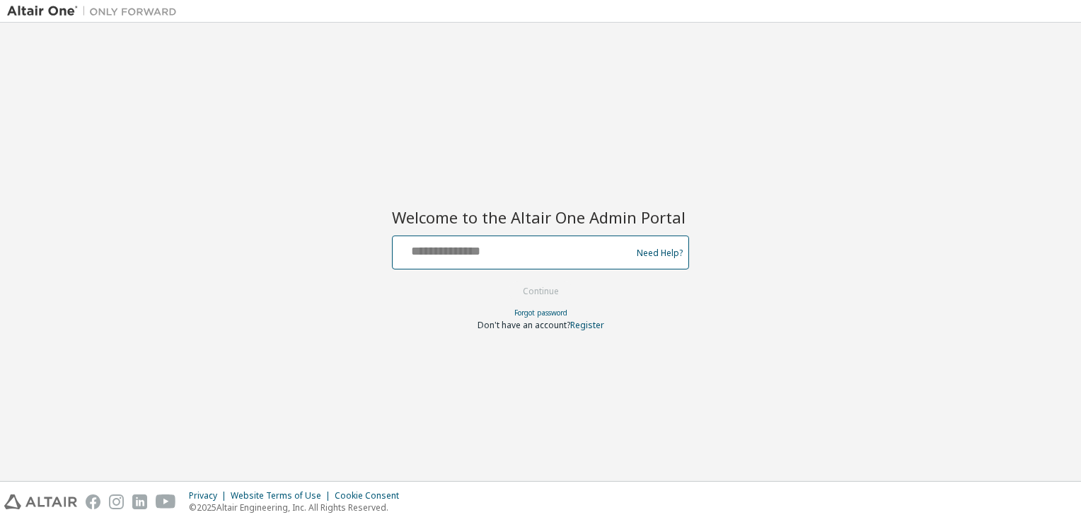
click at [540, 248] on input "text" at bounding box center [513, 249] width 231 height 21
type input "**********"
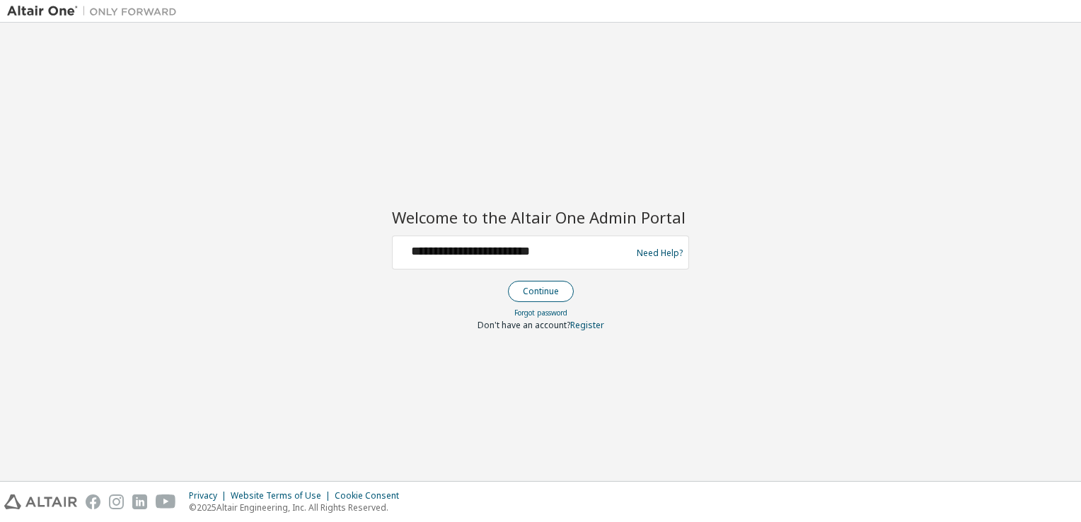
click at [545, 283] on button "Continue" at bounding box center [541, 291] width 66 height 21
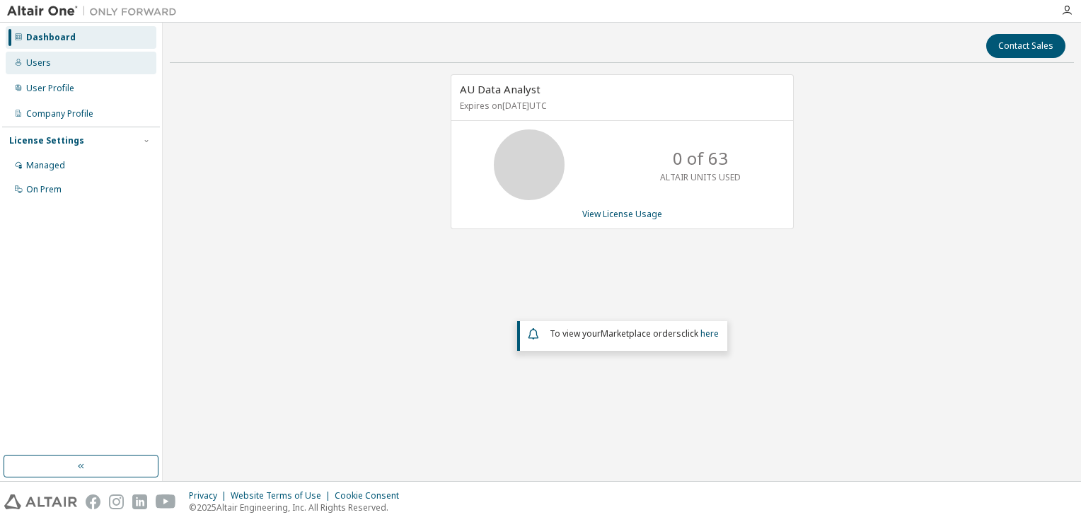
click at [37, 63] on div "Users" at bounding box center [38, 62] width 25 height 11
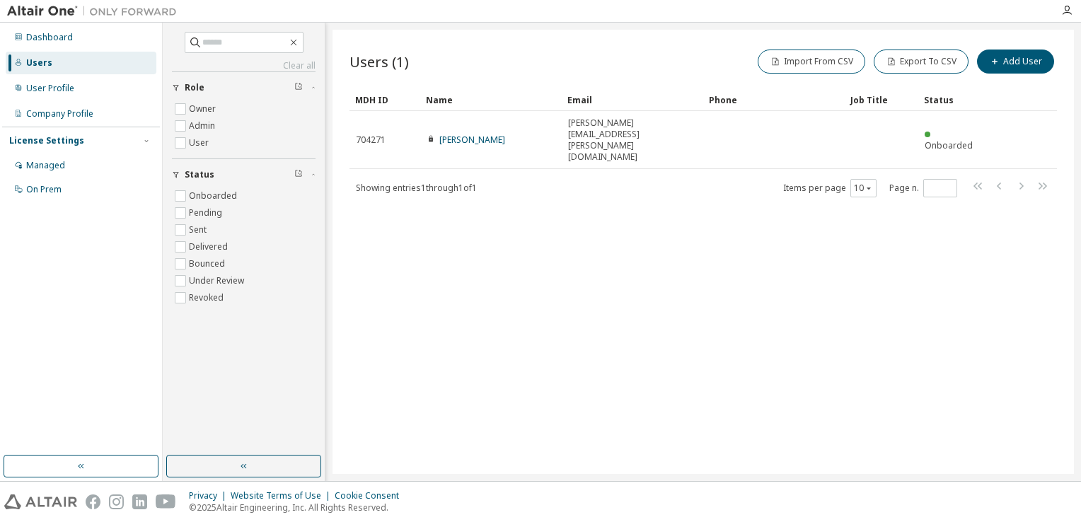
click at [40, 76] on div "Dashboard Users User Profile Company Profile License Settings Managed On Prem" at bounding box center [81, 114] width 158 height 178
click at [44, 93] on div "User Profile" at bounding box center [50, 88] width 48 height 11
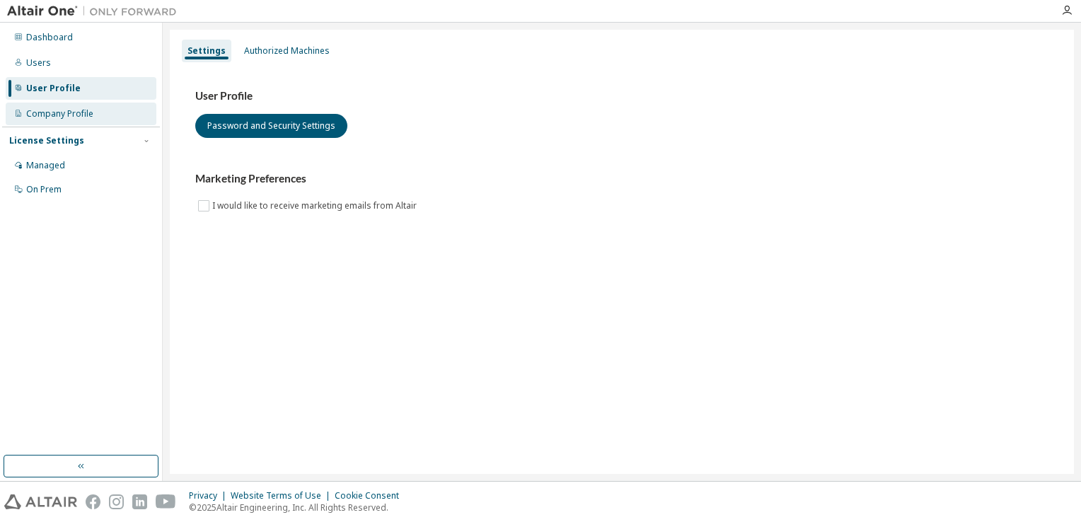
click at [45, 115] on div "Company Profile" at bounding box center [59, 113] width 67 height 11
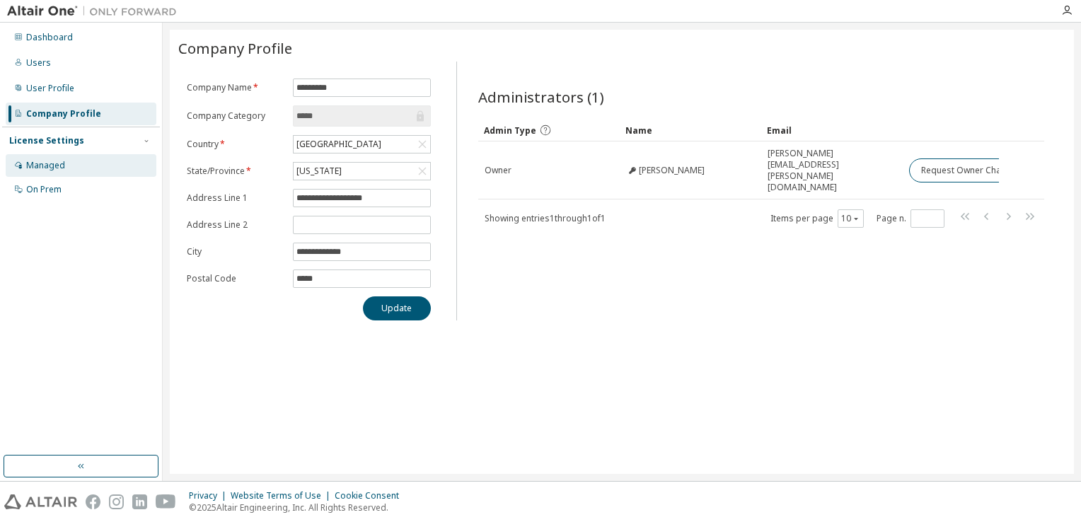
click at [42, 168] on div "Managed" at bounding box center [45, 165] width 39 height 11
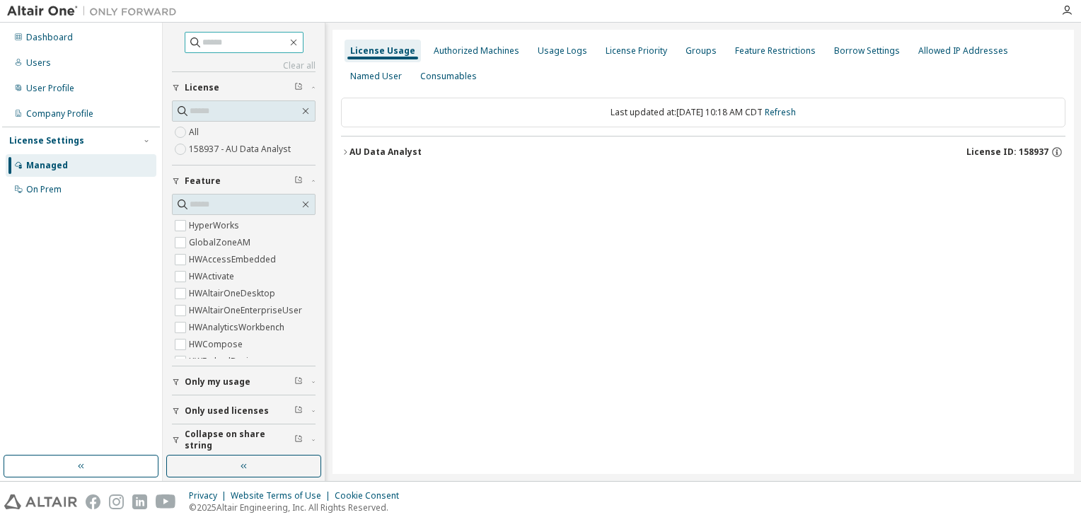
click at [235, 43] on input "text" at bounding box center [244, 42] width 85 height 14
type input "*******"
click at [489, 42] on div "Authorized Machines" at bounding box center [476, 51] width 97 height 23
